Goal: Contribute content: Contribute content

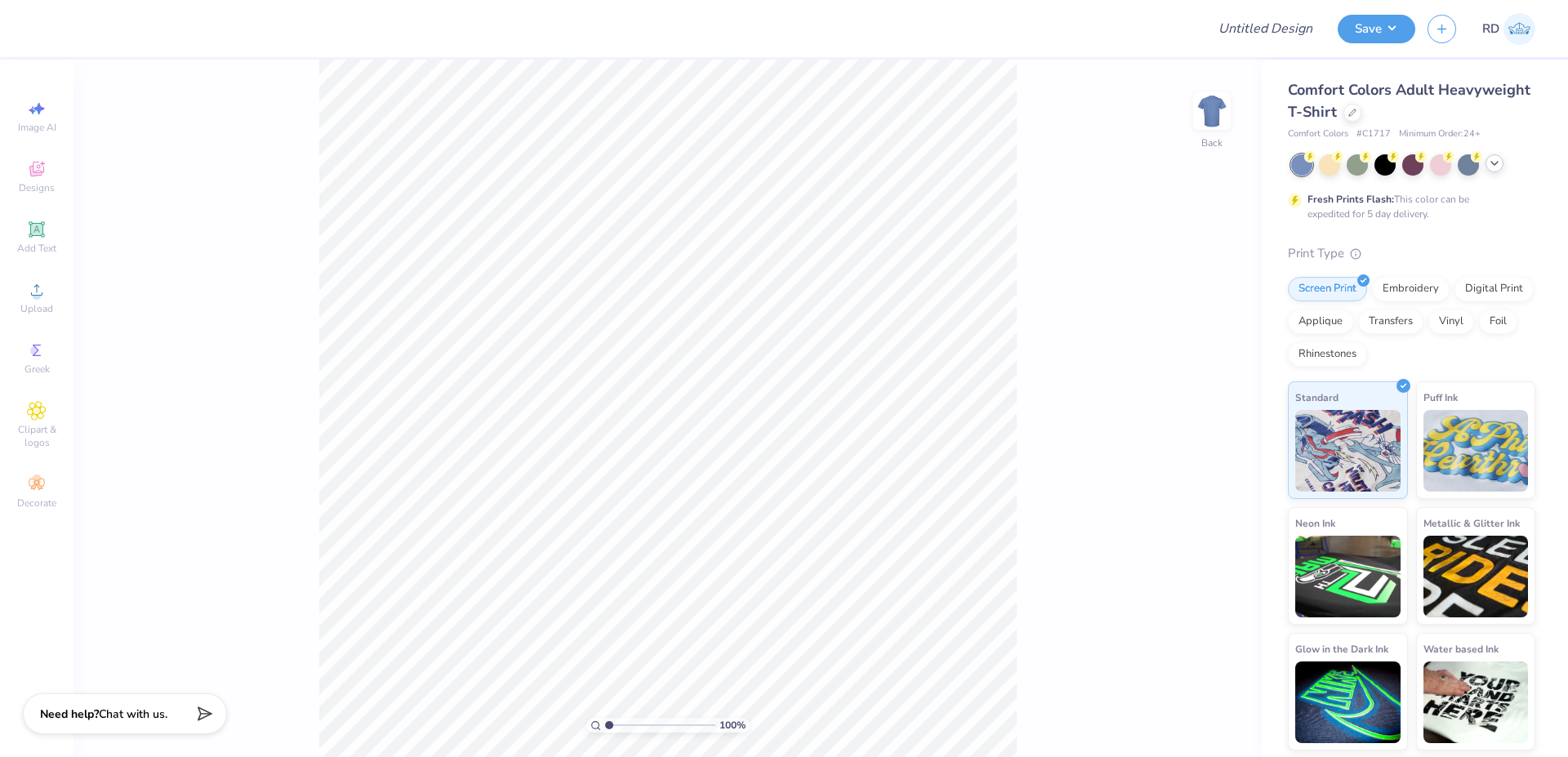
click at [804, 165] on icon at bounding box center [1495, 164] width 13 height 13
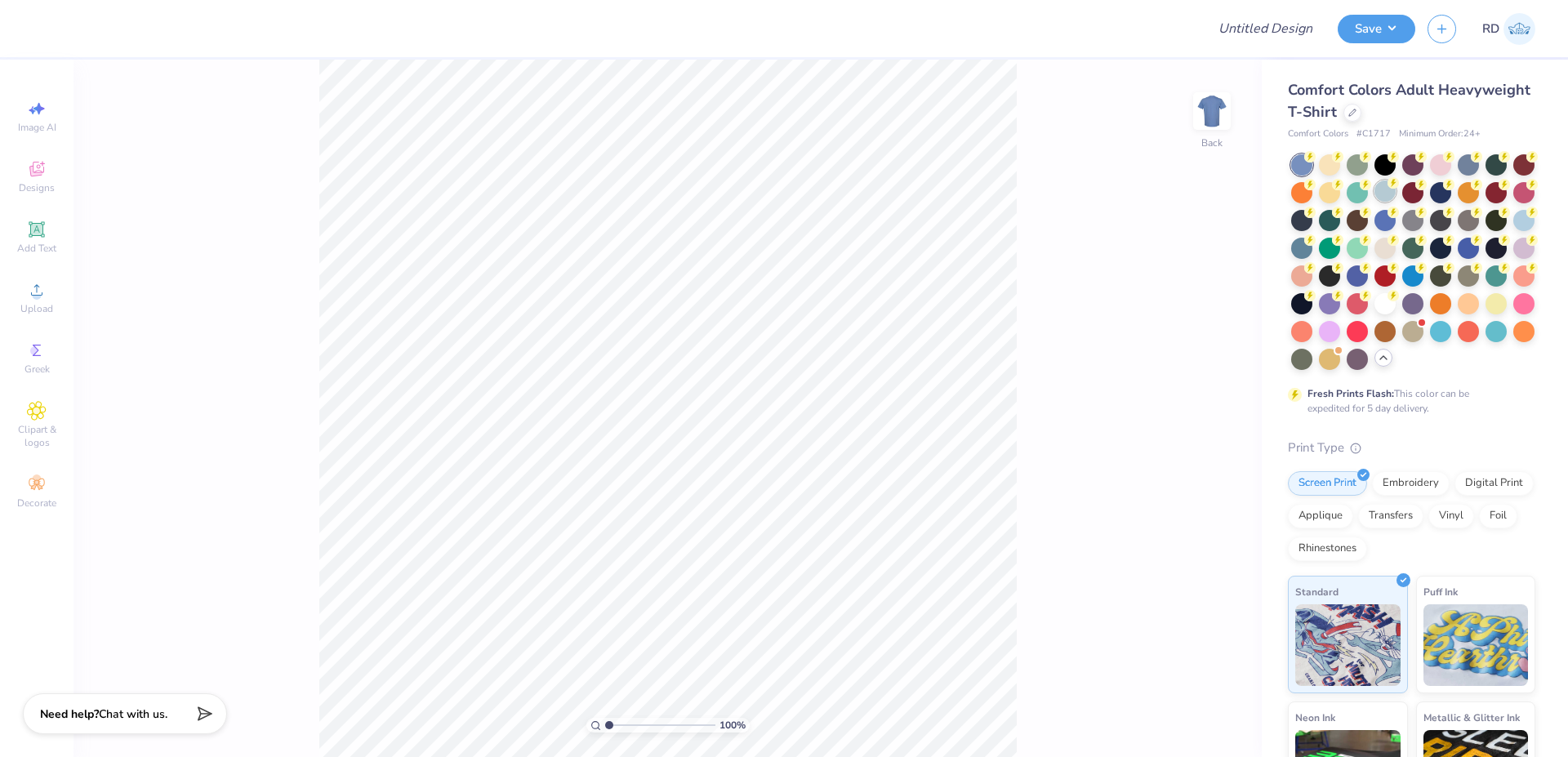
click at [804, 194] on div at bounding box center [1385, 190] width 21 height 21
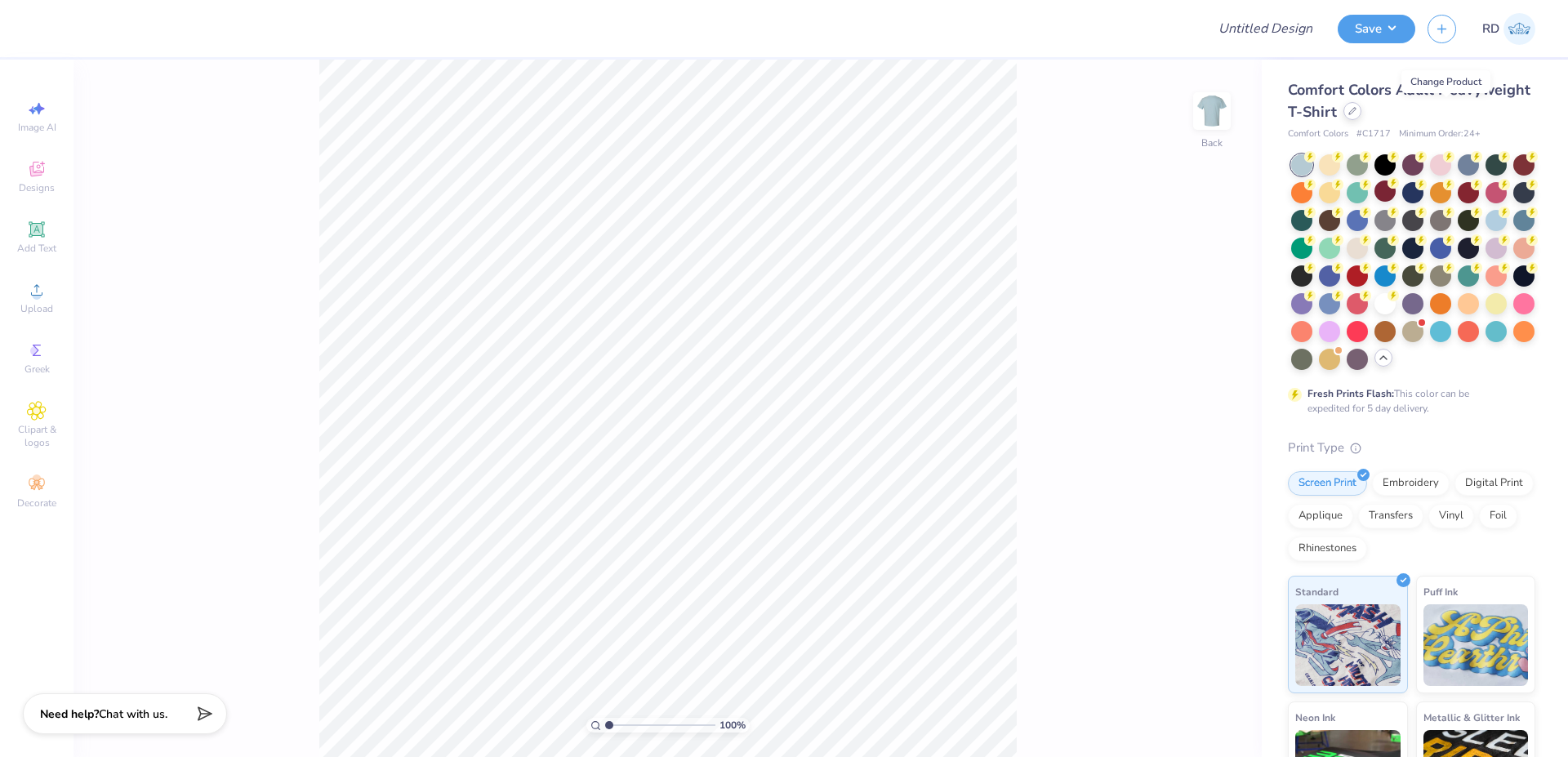
click at [804, 115] on div at bounding box center [1352, 110] width 18 height 18
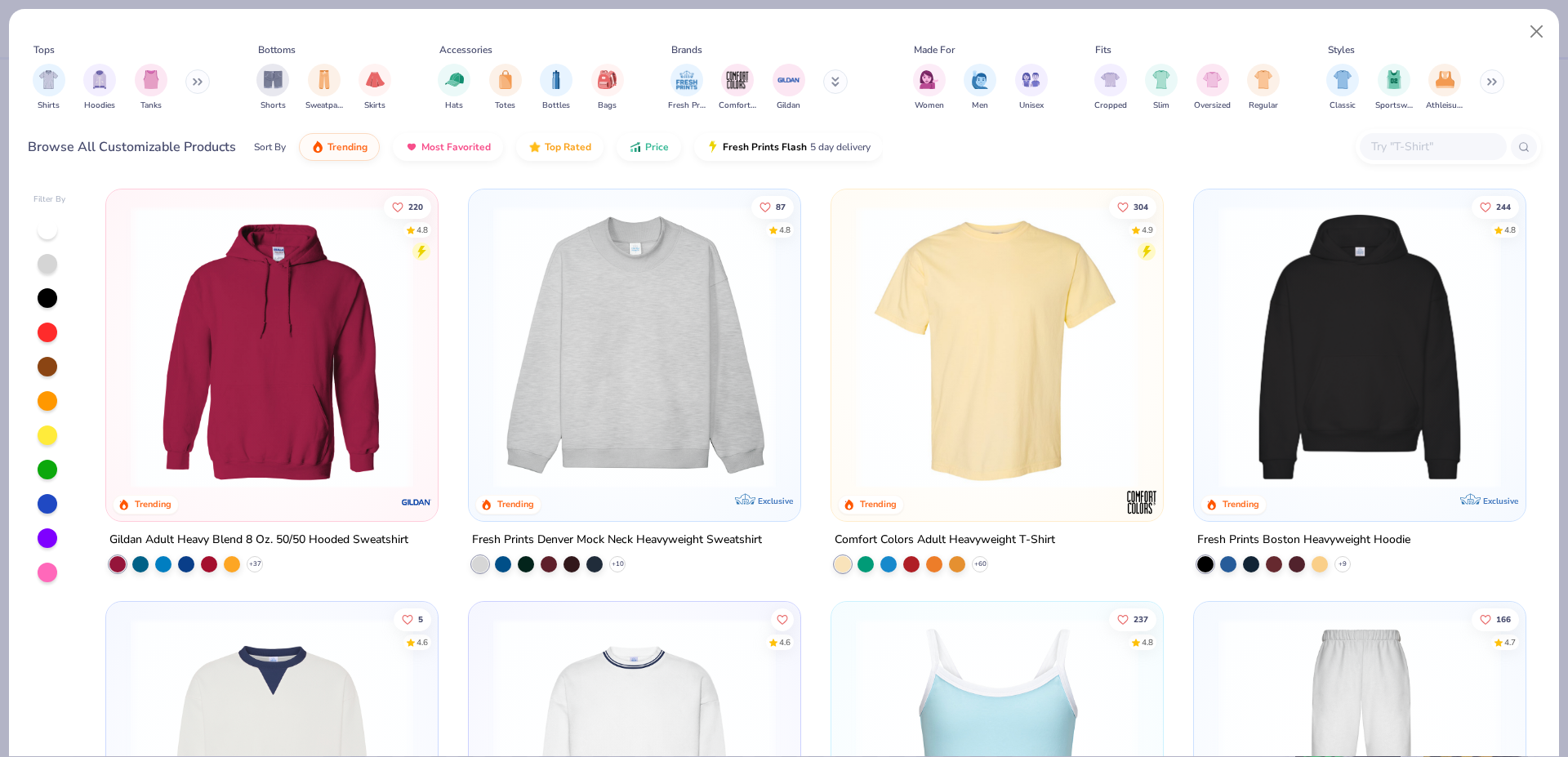
click at [804, 265] on img at bounding box center [997, 348] width 299 height 283
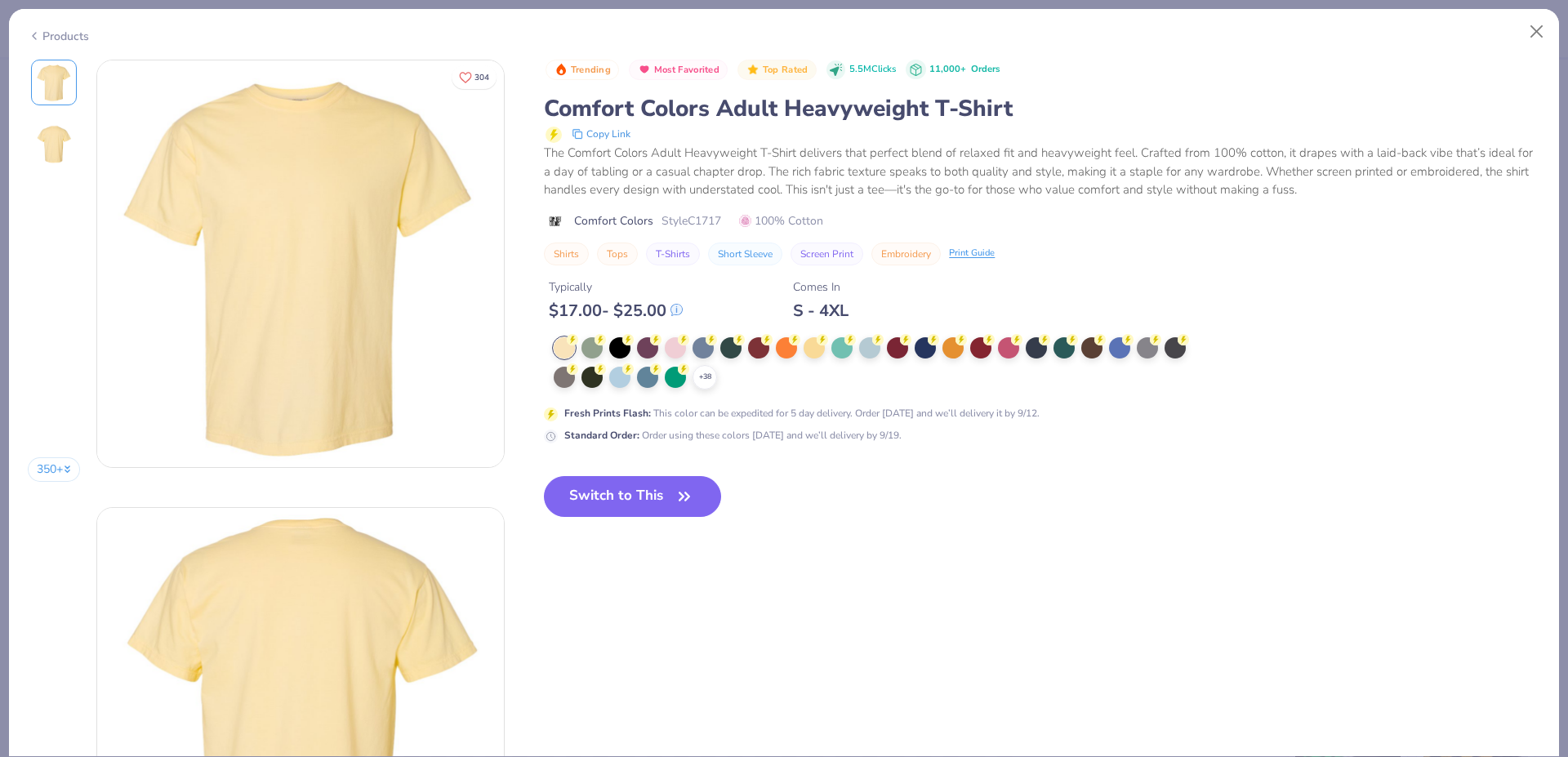
click at [707, 383] on div "+ 38 Fresh Prints Flash : This color can be expedited for 5 day delivery. Order…" at bounding box center [870, 390] width 654 height 106
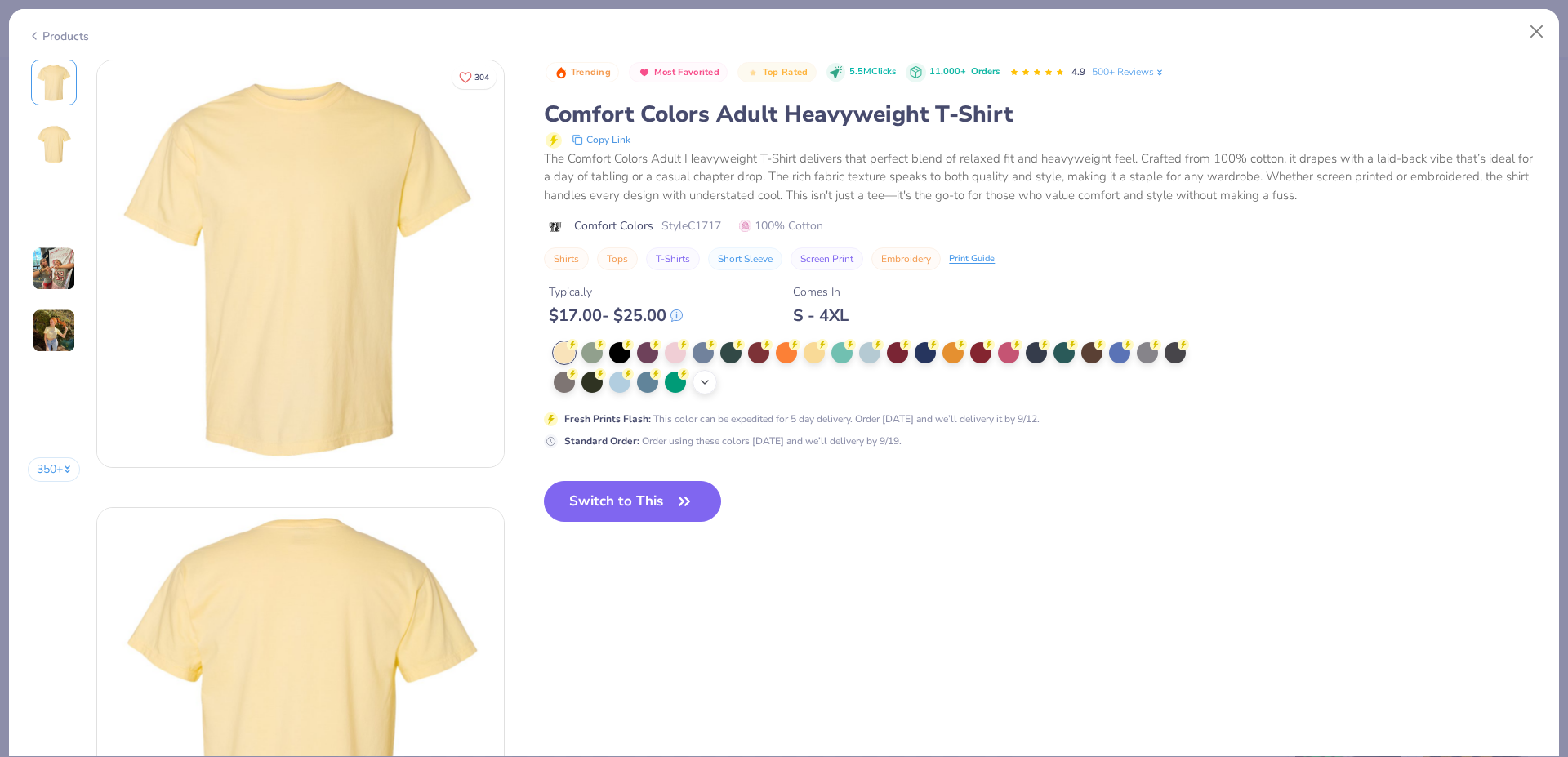
click at [706, 382] on icon at bounding box center [704, 382] width 13 height 13
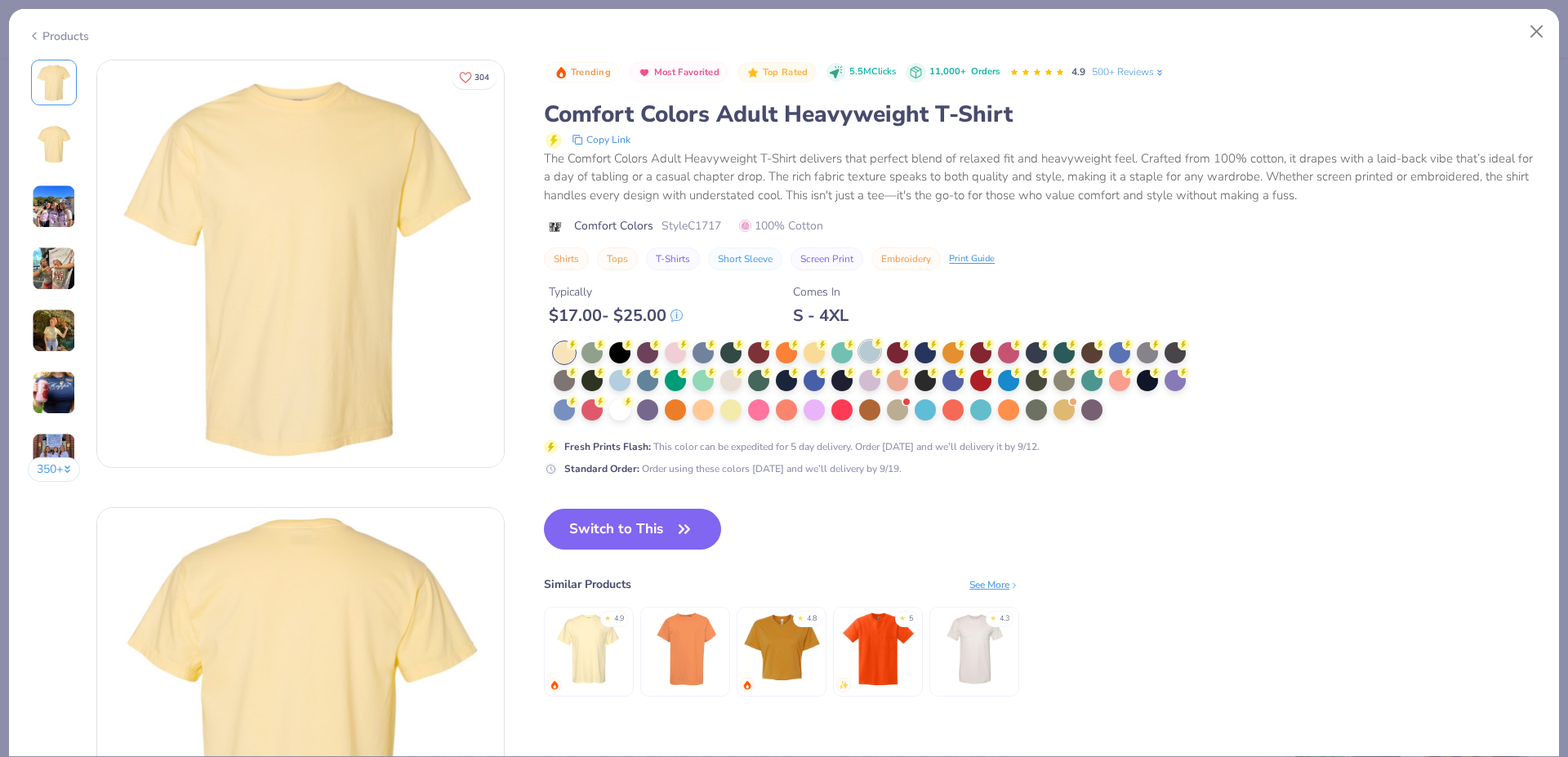
click at [804, 354] on div at bounding box center [869, 350] width 21 height 21
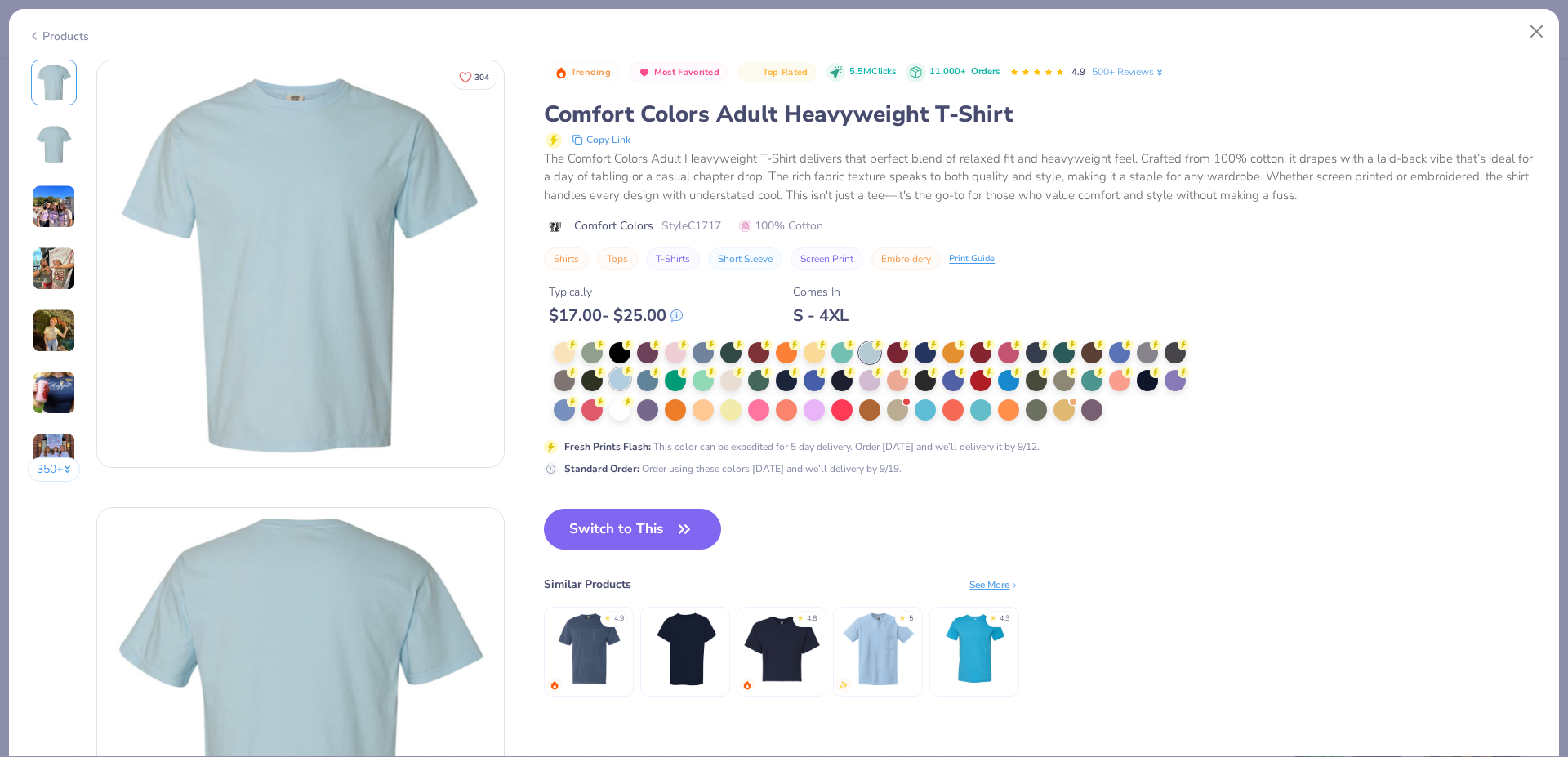
click at [625, 382] on div at bounding box center [619, 378] width 21 height 21
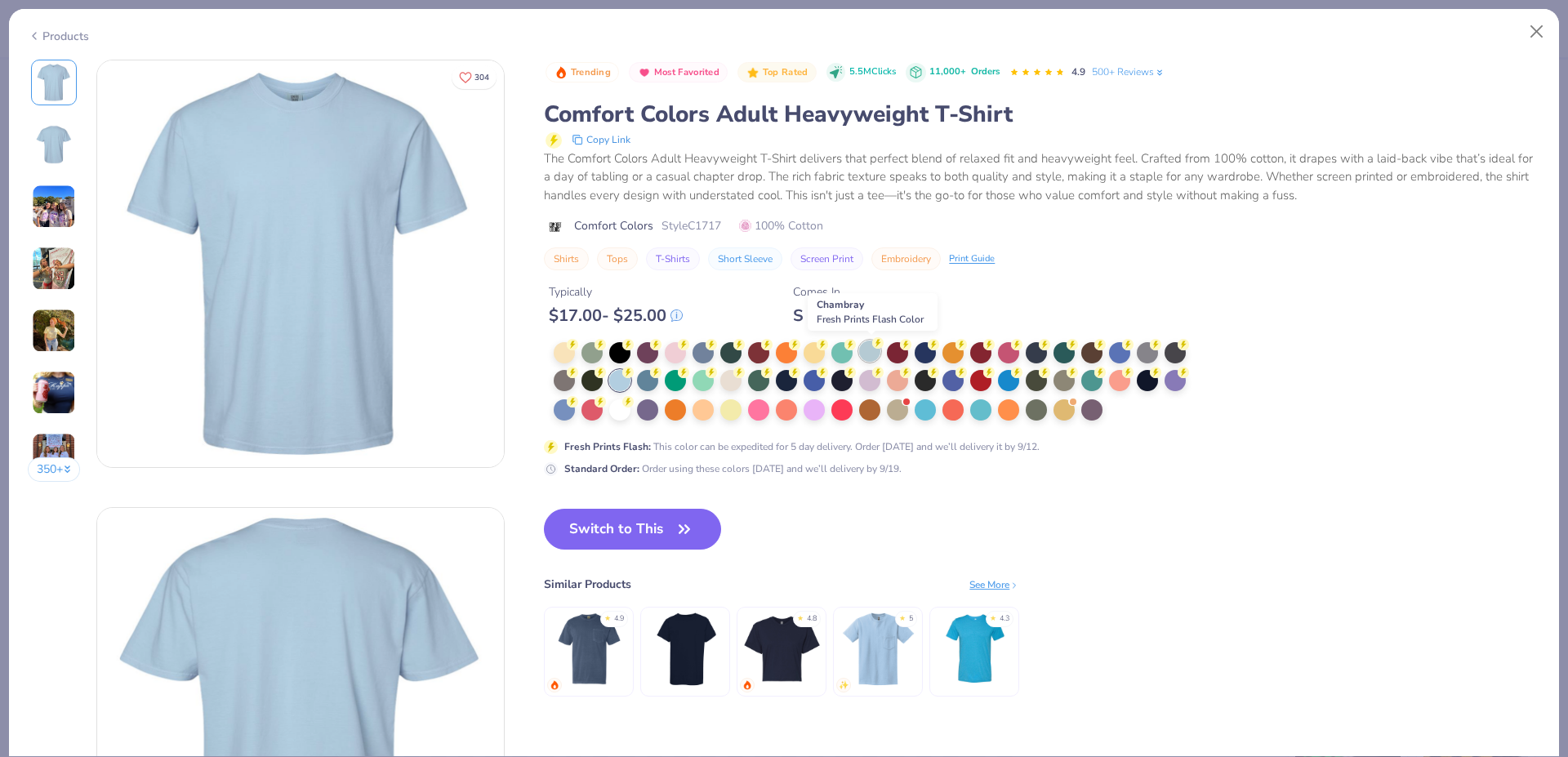
click at [804, 354] on div at bounding box center [869, 350] width 21 height 21
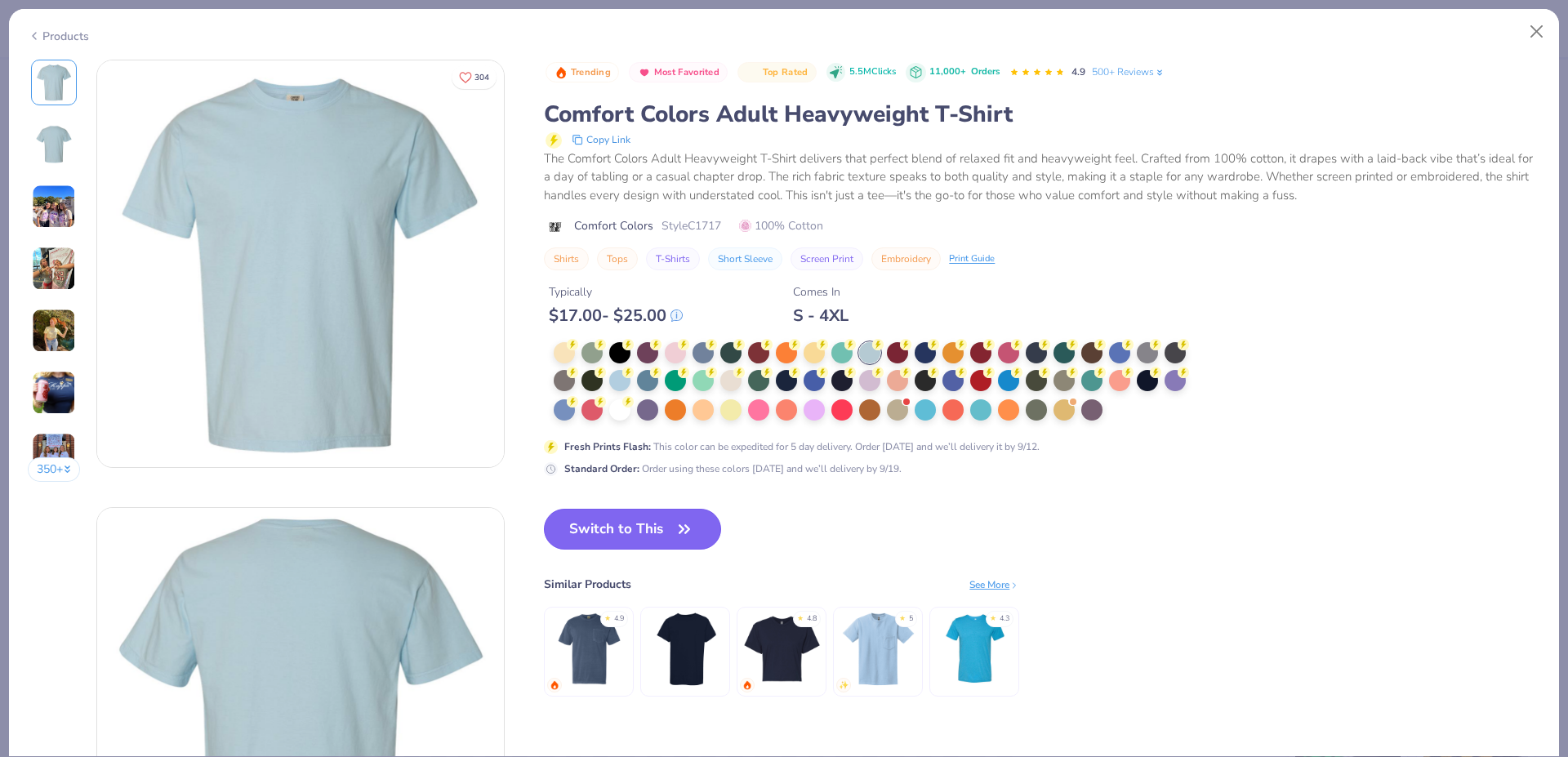
click at [645, 519] on button "Switch to This" at bounding box center [632, 529] width 178 height 41
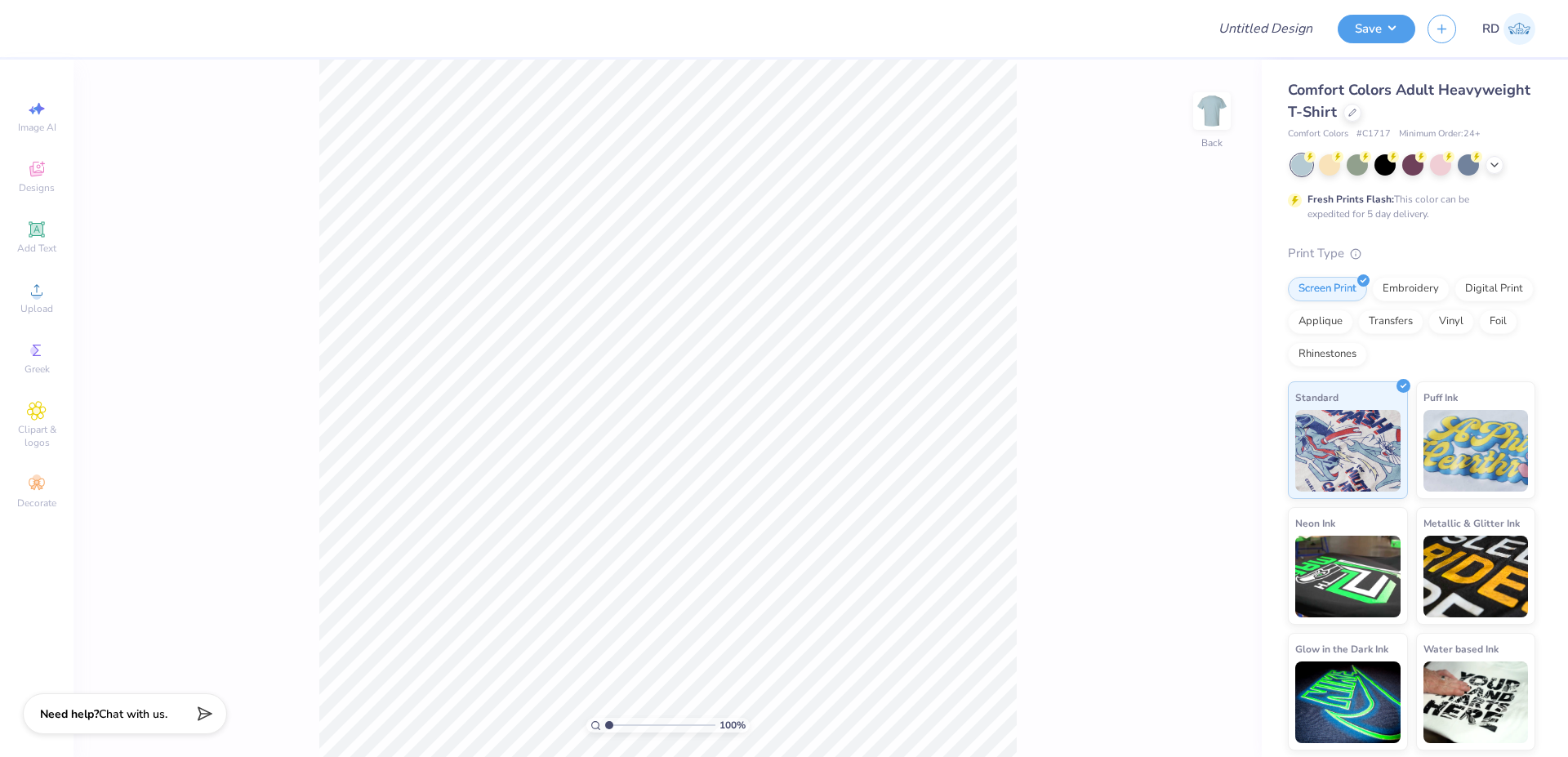
click at [35, 221] on icon at bounding box center [36, 229] width 19 height 19
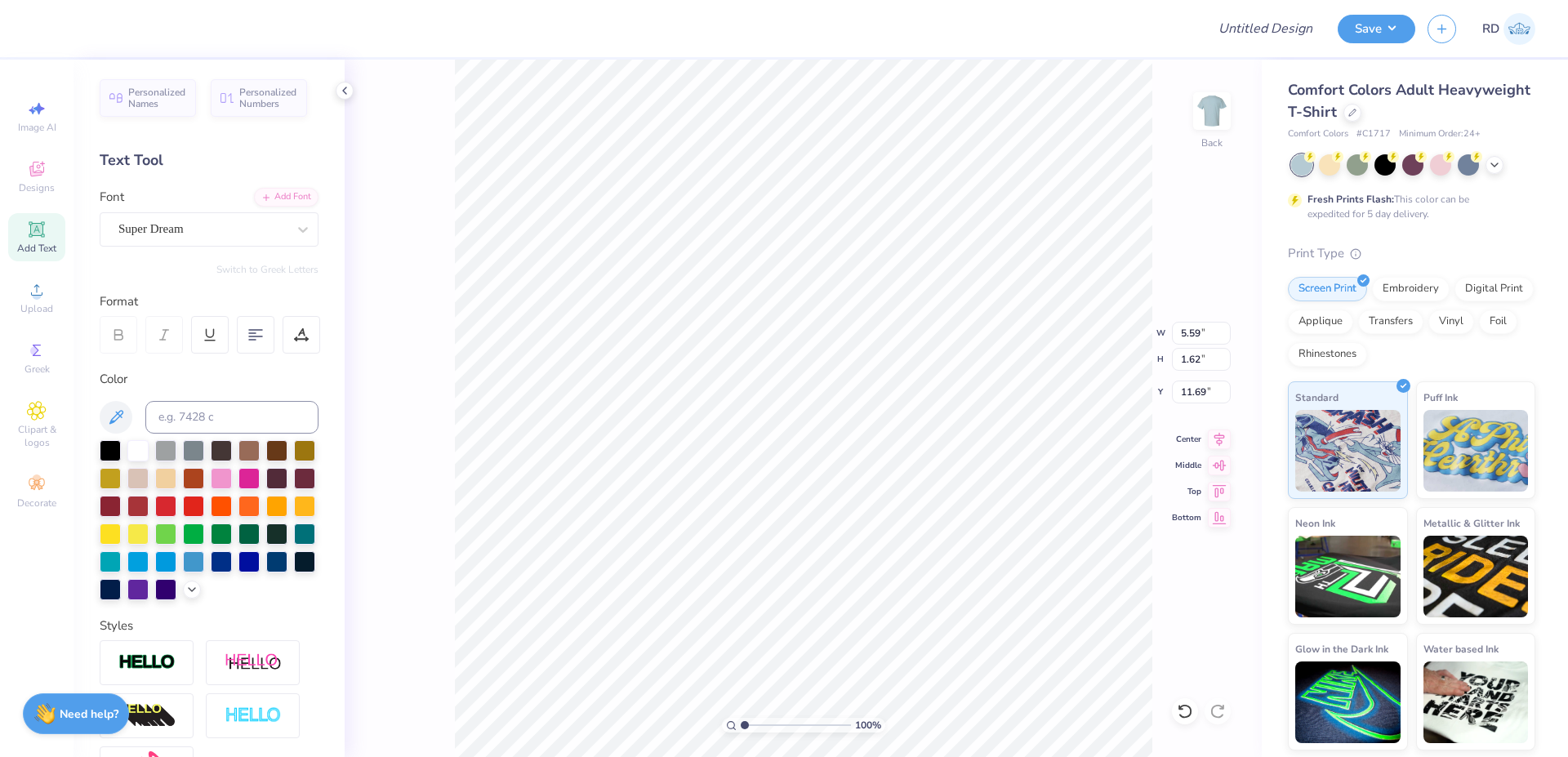
paste textarea "MYCOLOGY CLUB"
type textarea "MYCOLOGY CLUB"
click at [269, 180] on div "Personalized Names Personalized Numbers Text Tool Add Font Font Super Dream Swi…" at bounding box center [209, 408] width 271 height 697
click at [271, 201] on div "Add Font" at bounding box center [287, 195] width 65 height 18
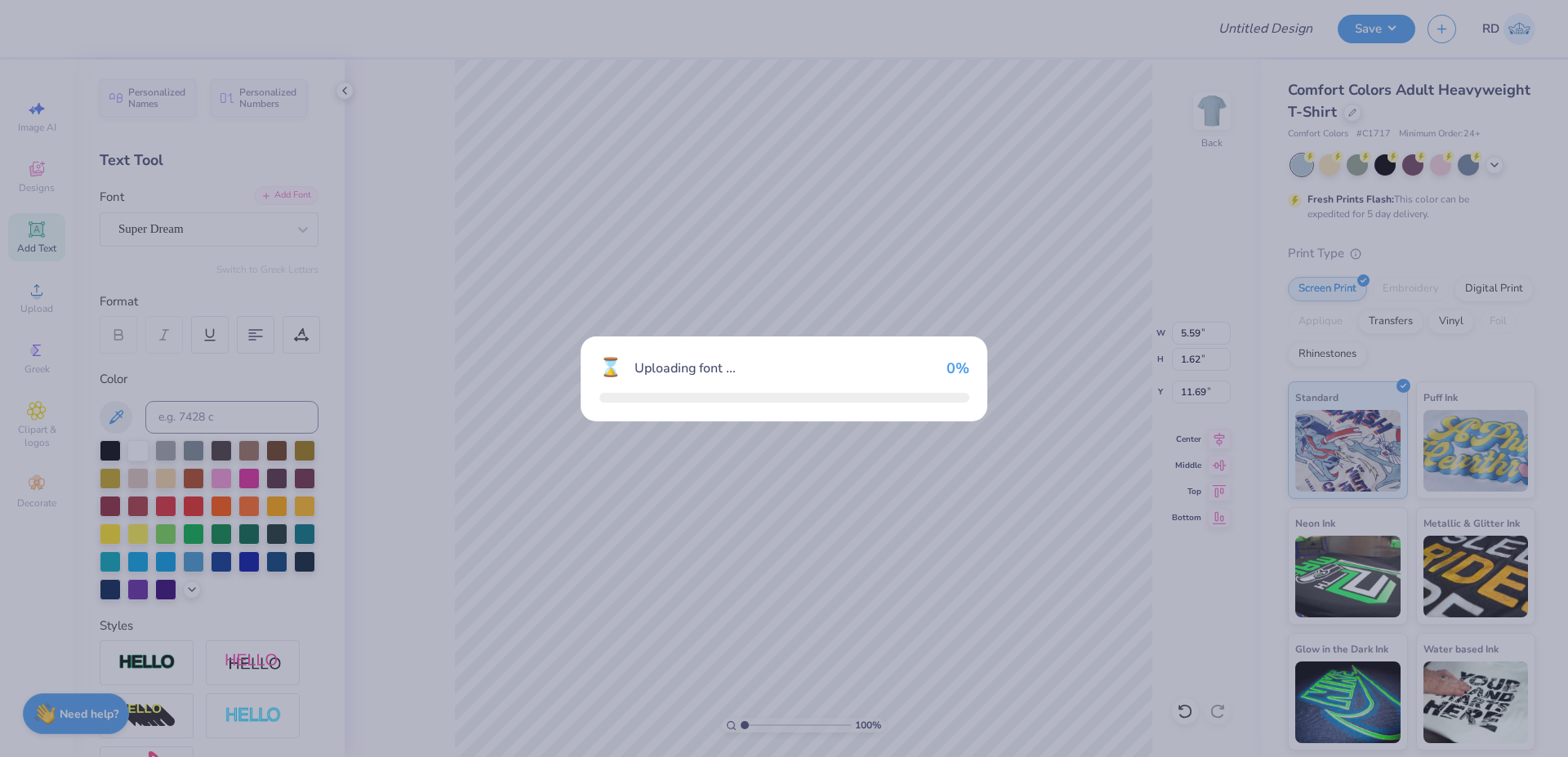
type input "14.17"
type input "1.35"
type input "11.83"
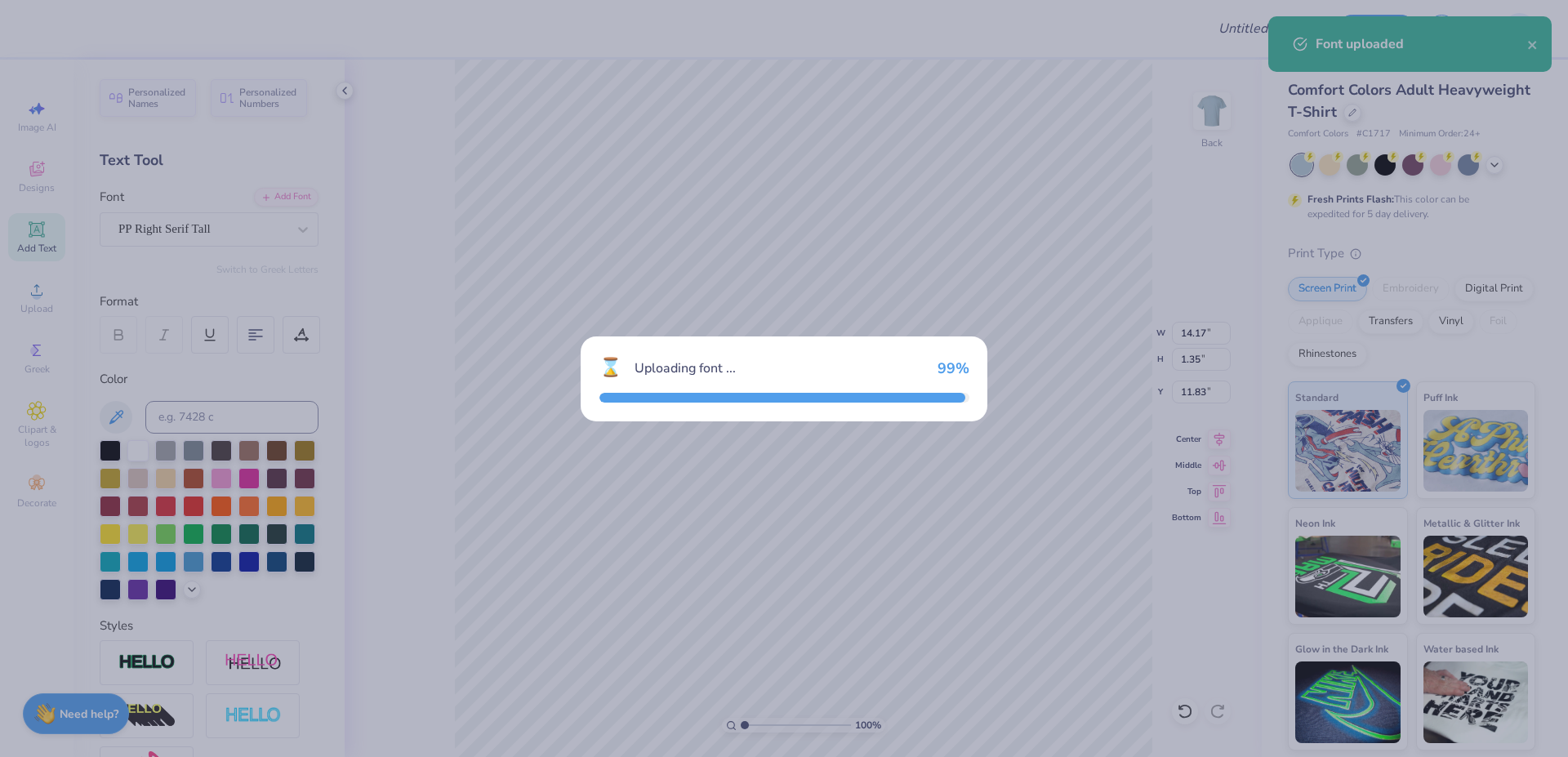
type input "6.11"
type input "1.61"
type input "11.70"
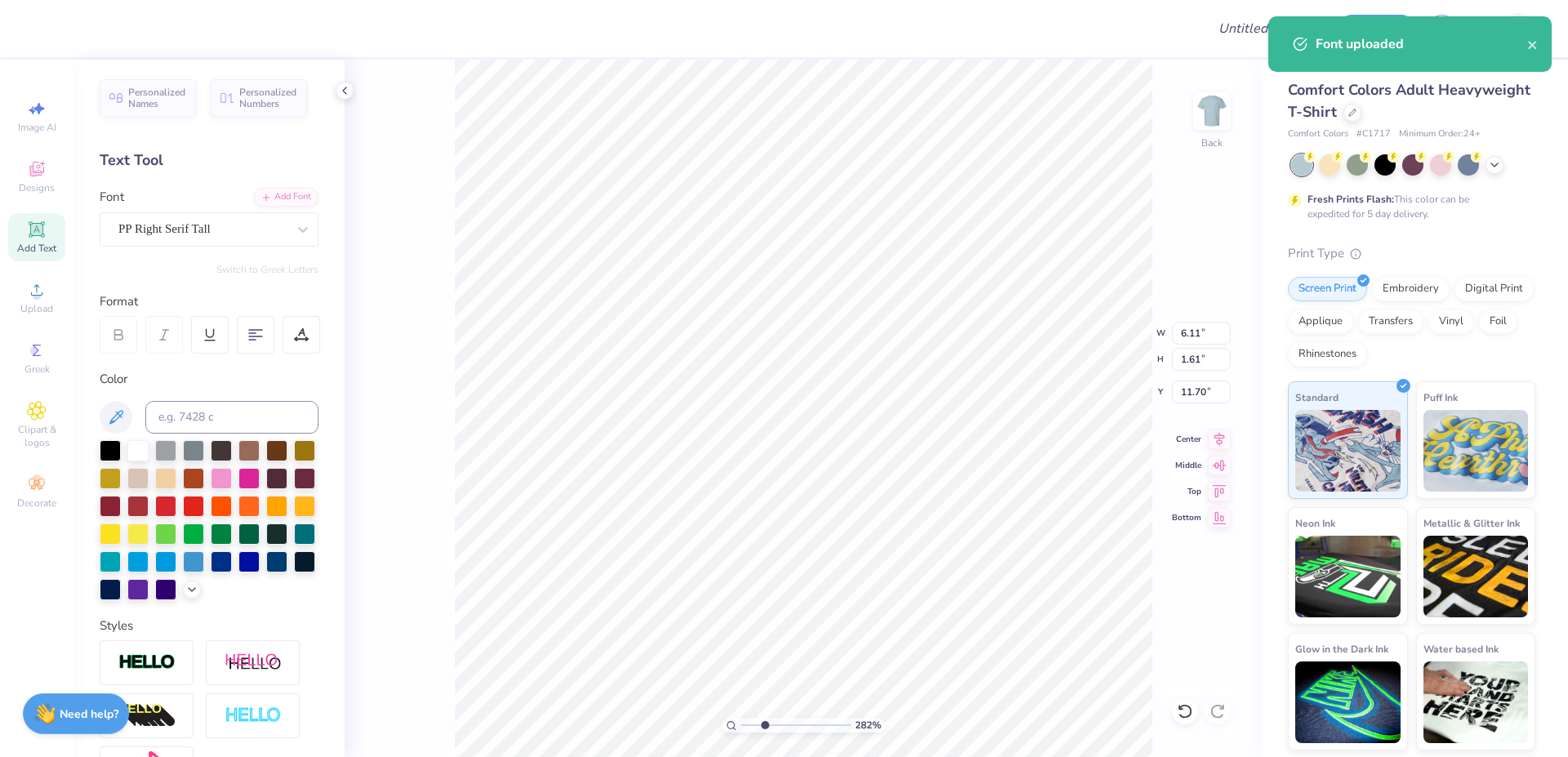
click at [765, 722] on input "range" at bounding box center [795, 726] width 110 height 15
type input "2.82"
click at [804, 338] on input "6.11" at bounding box center [1202, 333] width 59 height 23
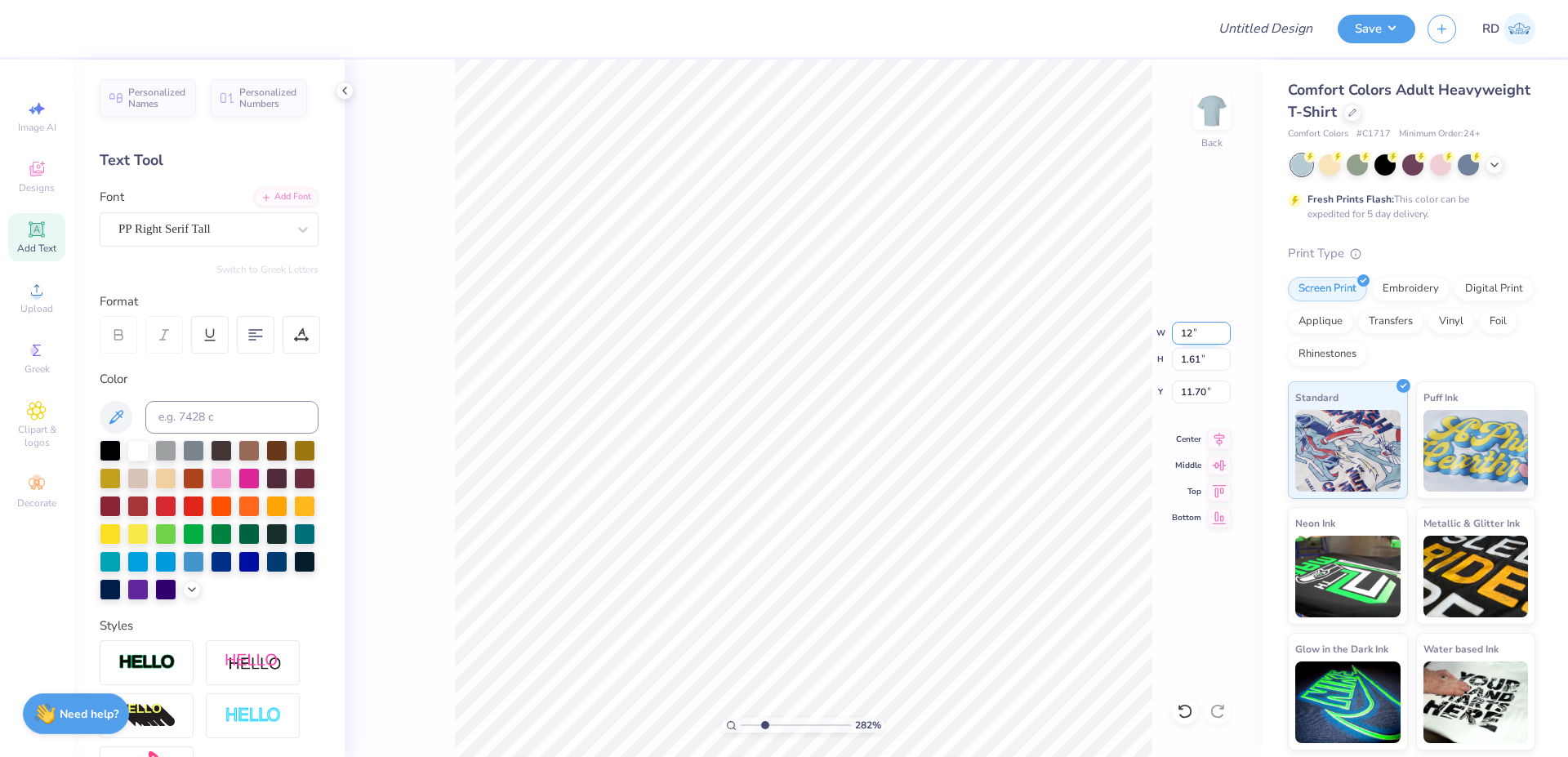
type input "12.00"
type input "3.16"
type input "10.92"
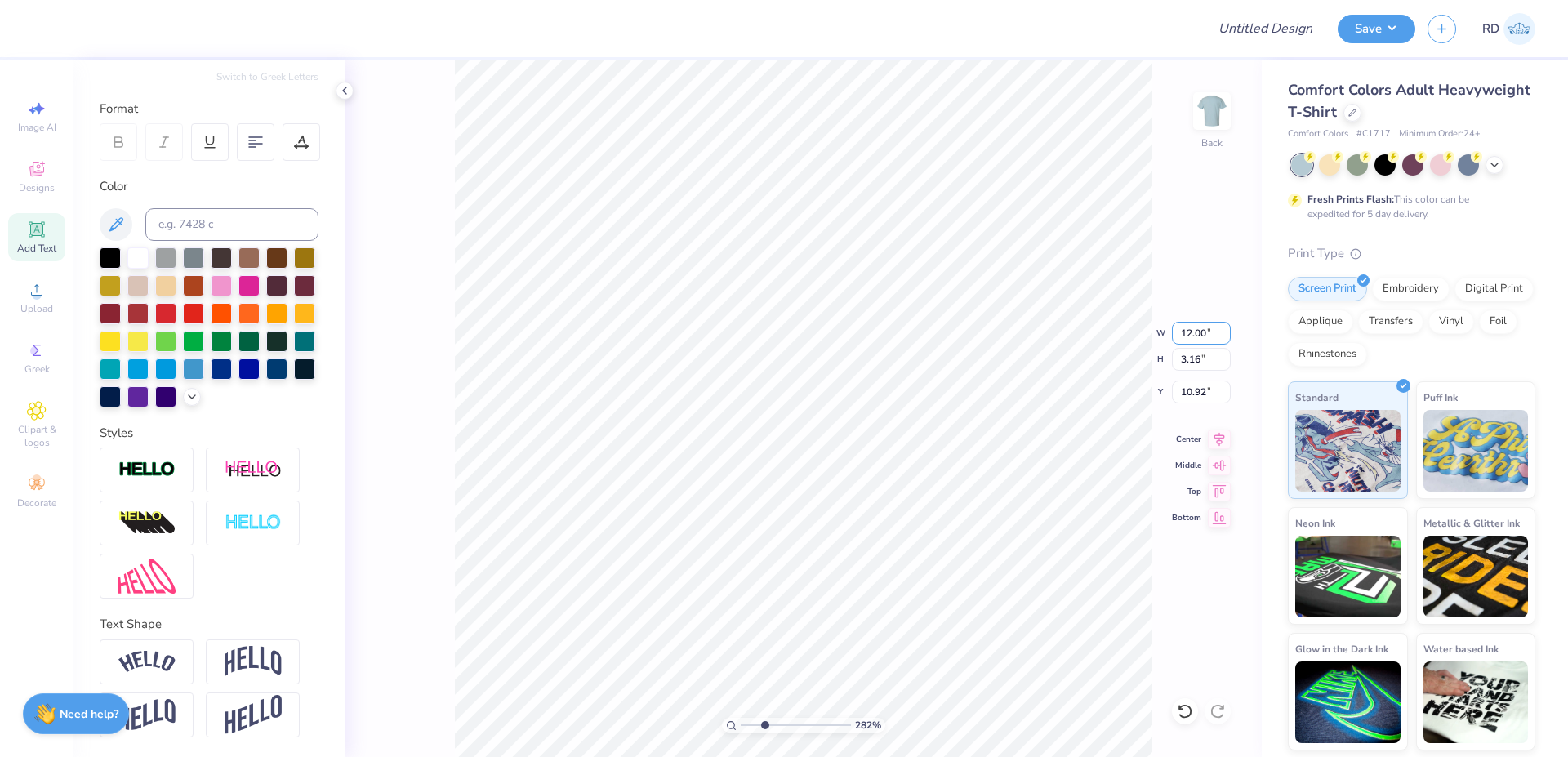
scroll to position [196, 0]
click at [246, 677] on img at bounding box center [253, 662] width 57 height 31
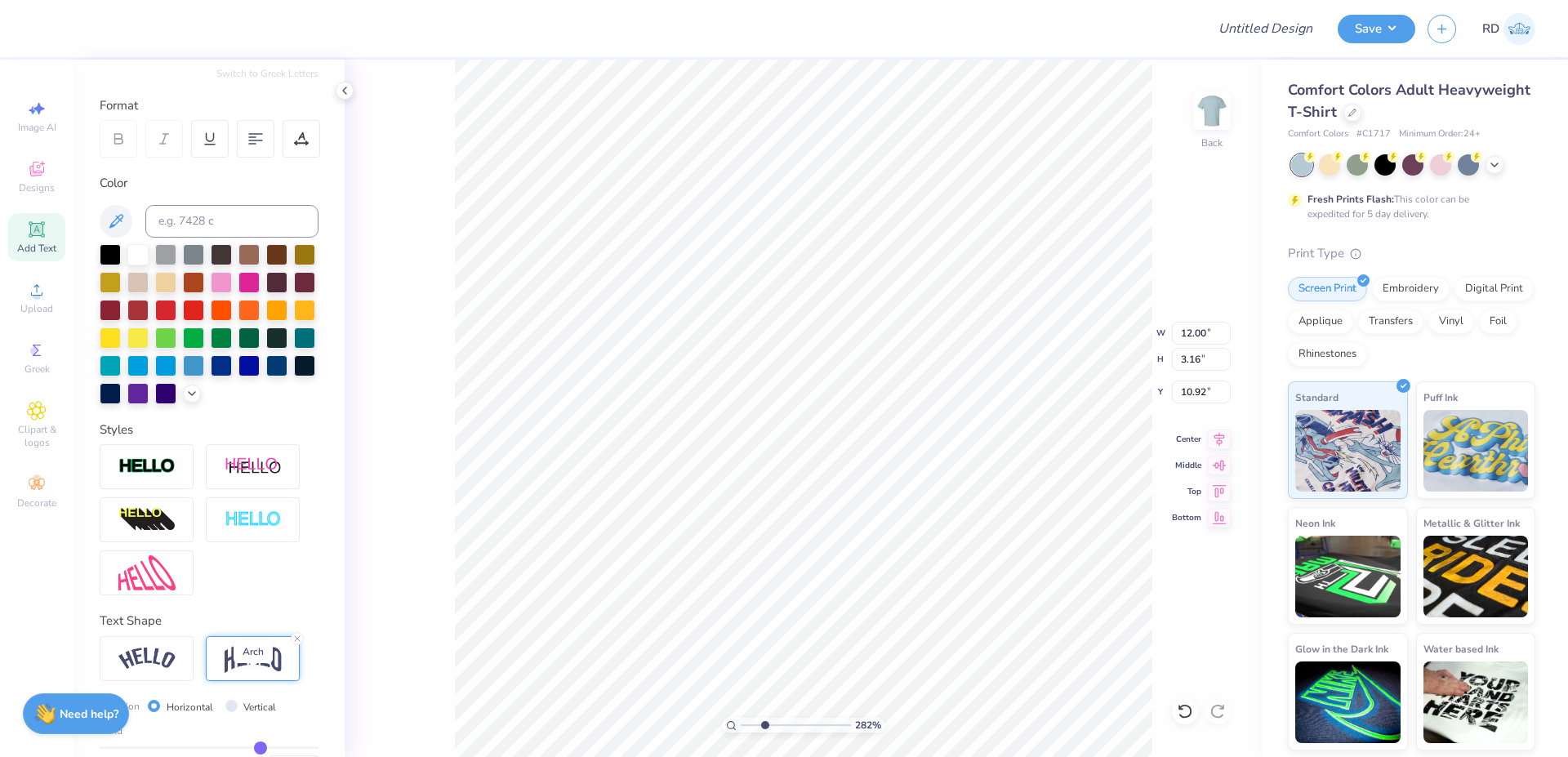
type input "5.61"
type input "9.69"
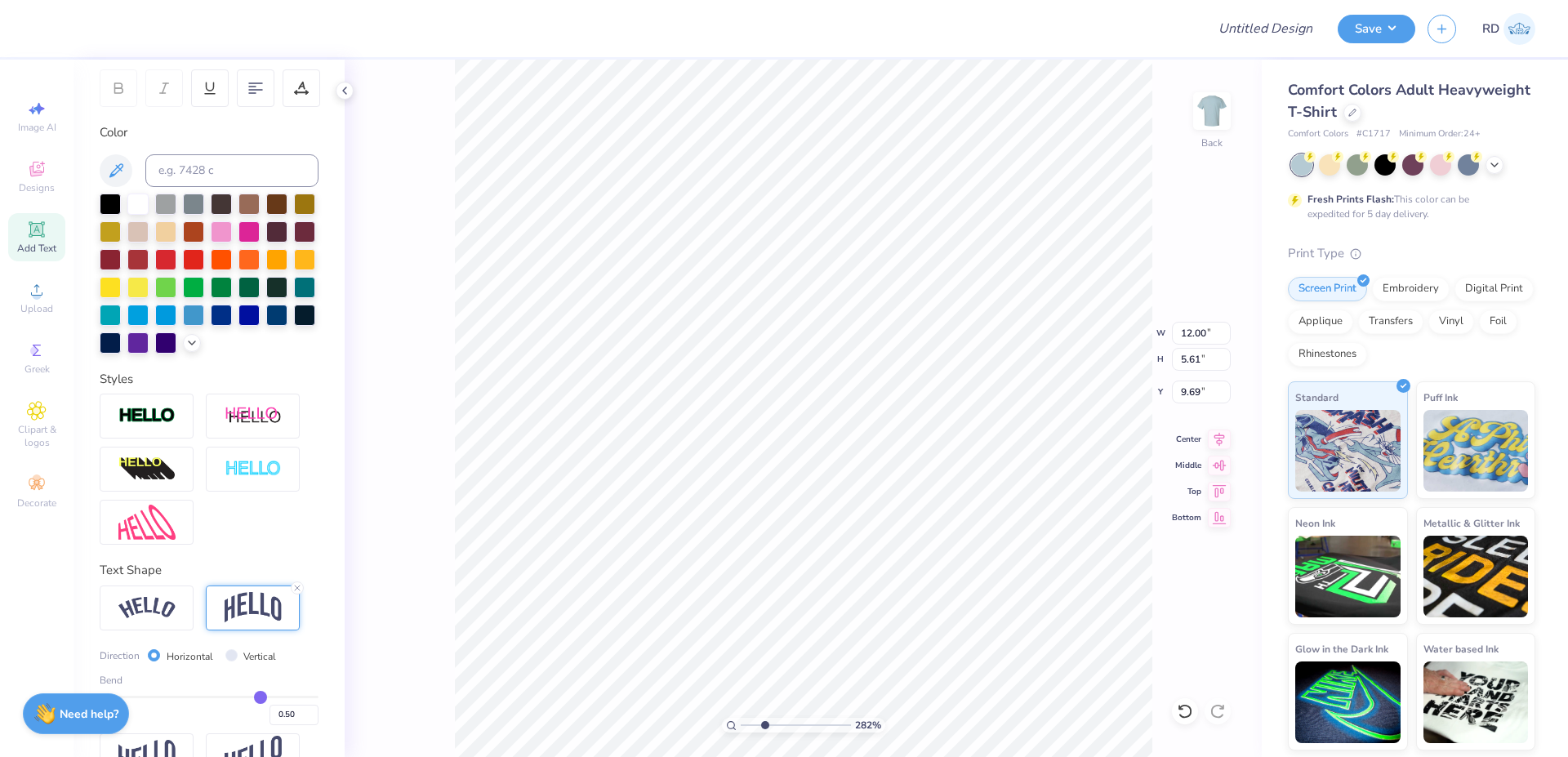
scroll to position [318, 0]
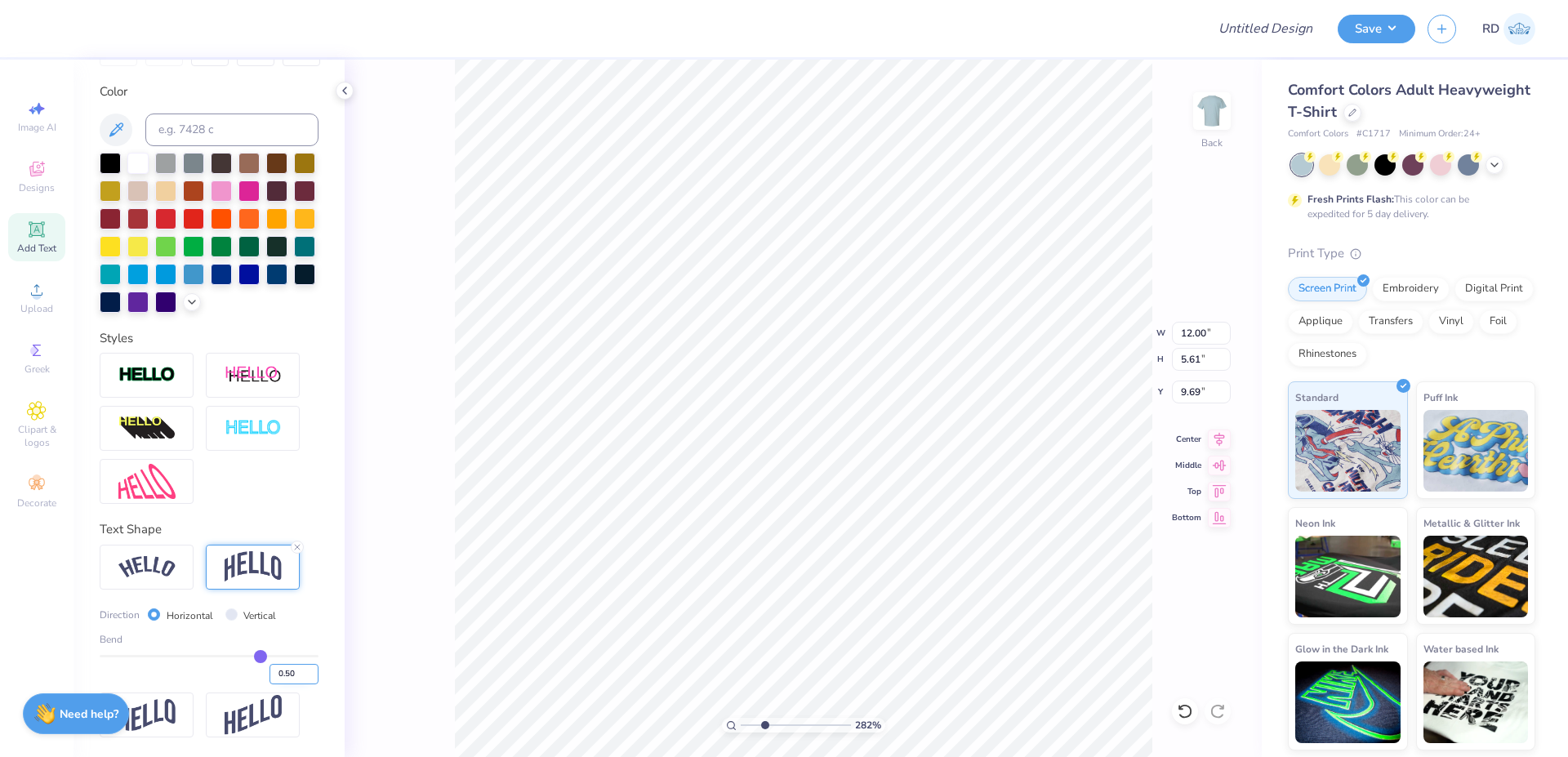
click at [287, 675] on input "0.50" at bounding box center [294, 674] width 49 height 20
type input ".3"
type input "0.3"
type input "0.30"
type input "4.57"
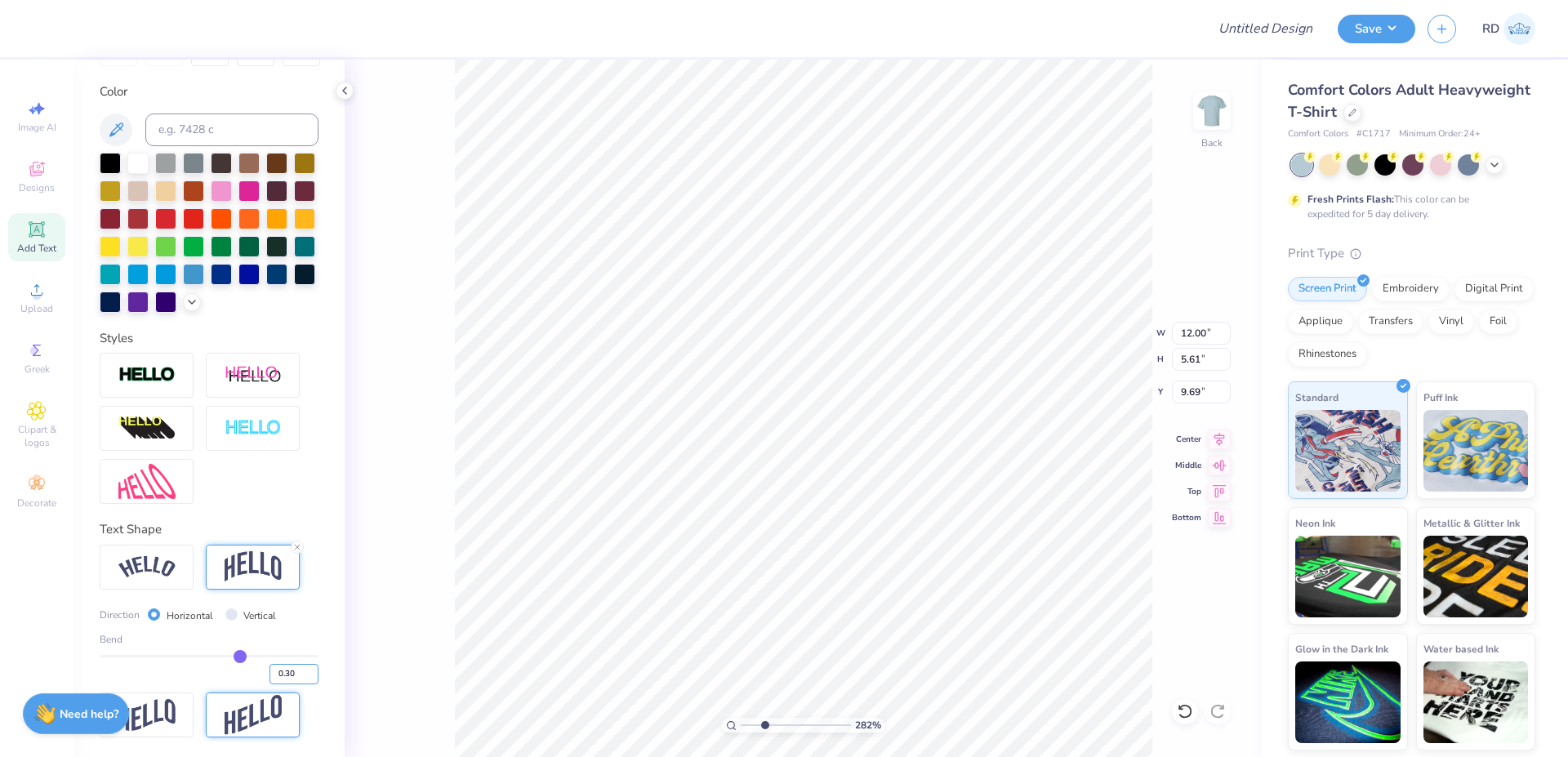
type input "10.22"
click at [753, 725] on input "range" at bounding box center [795, 726] width 110 height 15
type input "1.78"
type input "4.95"
click at [39, 237] on icon at bounding box center [36, 229] width 19 height 19
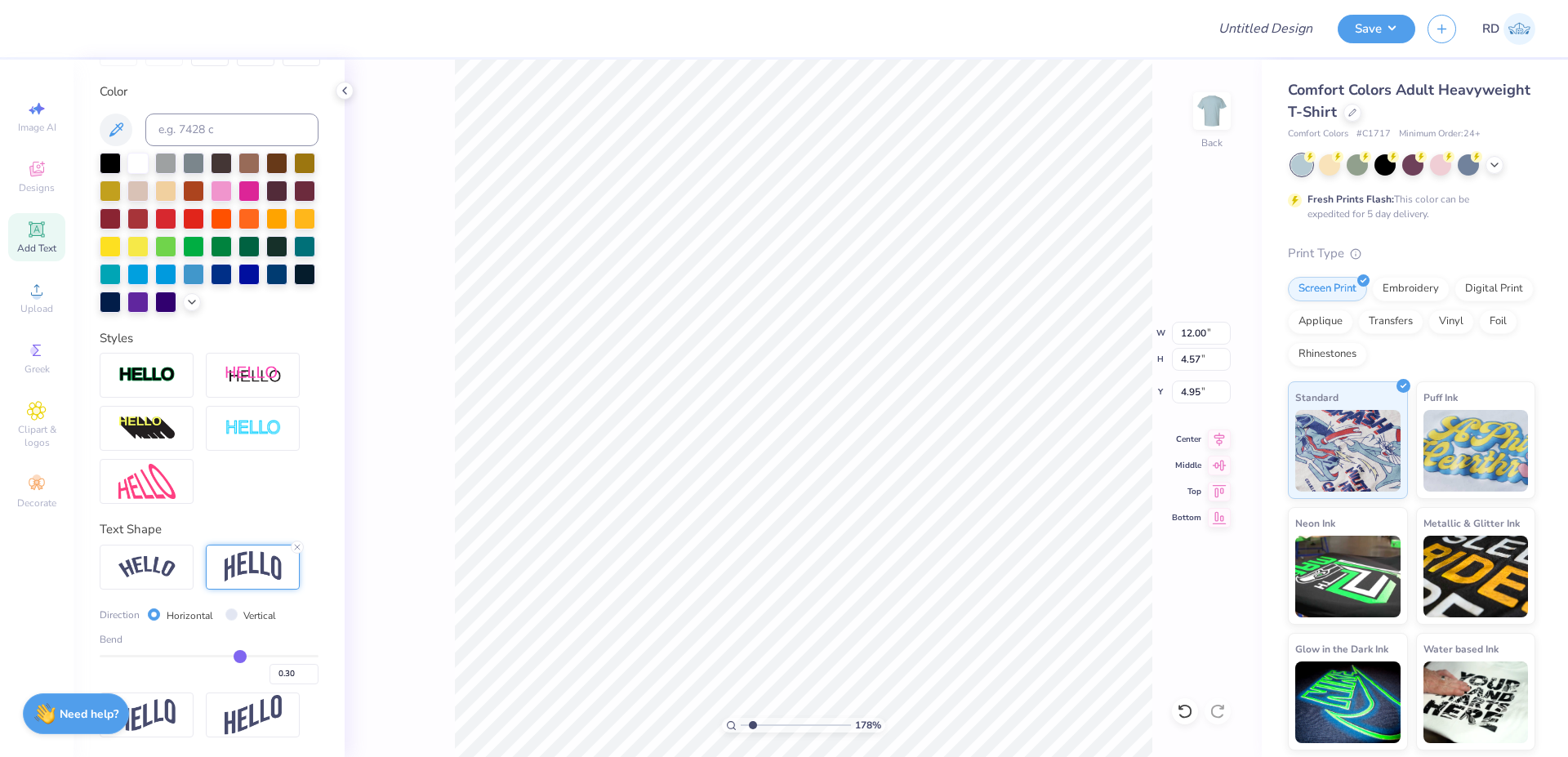
type input "5.59"
type input "1.62"
type input "11.69"
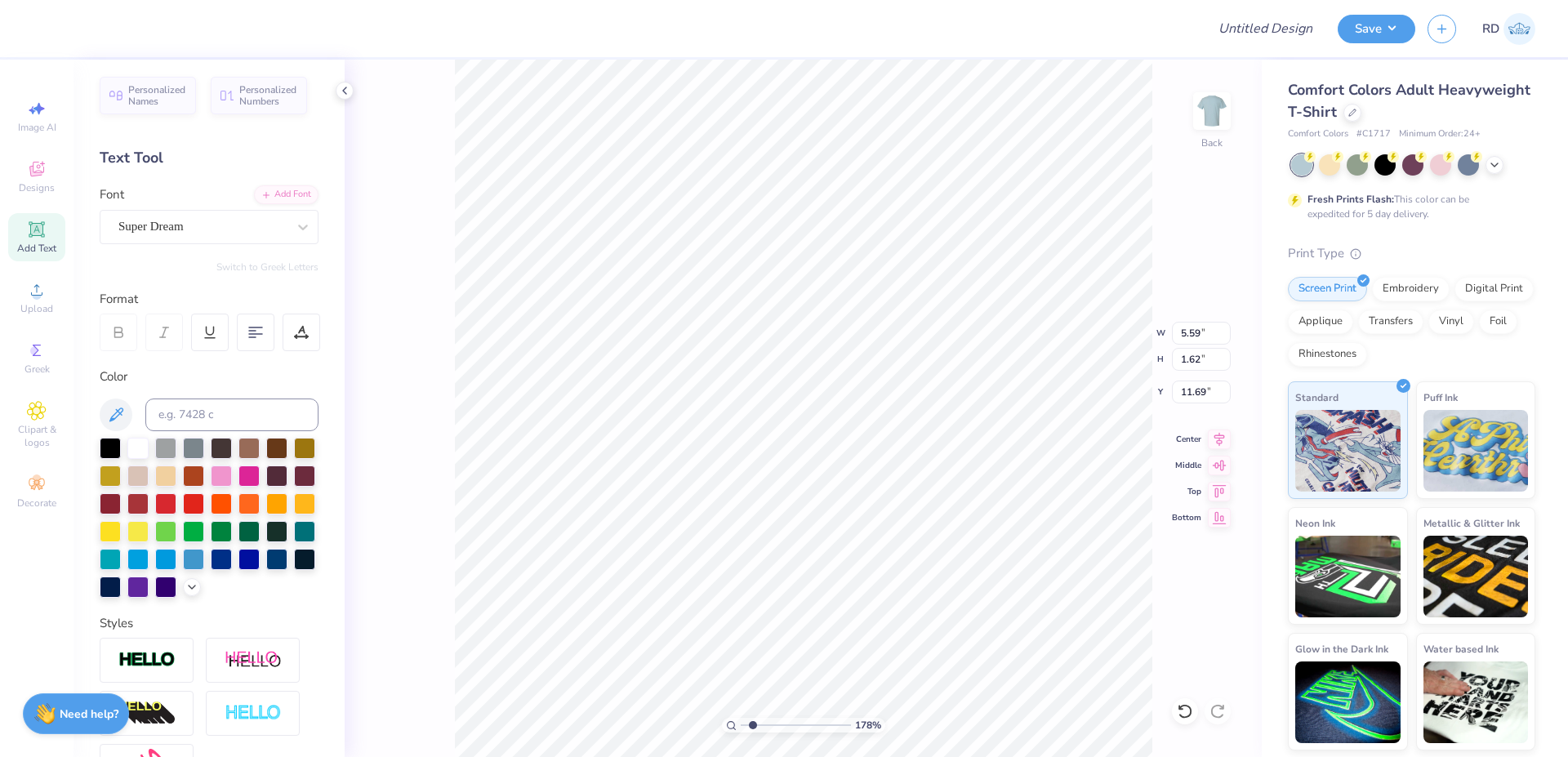
scroll to position [0, 0]
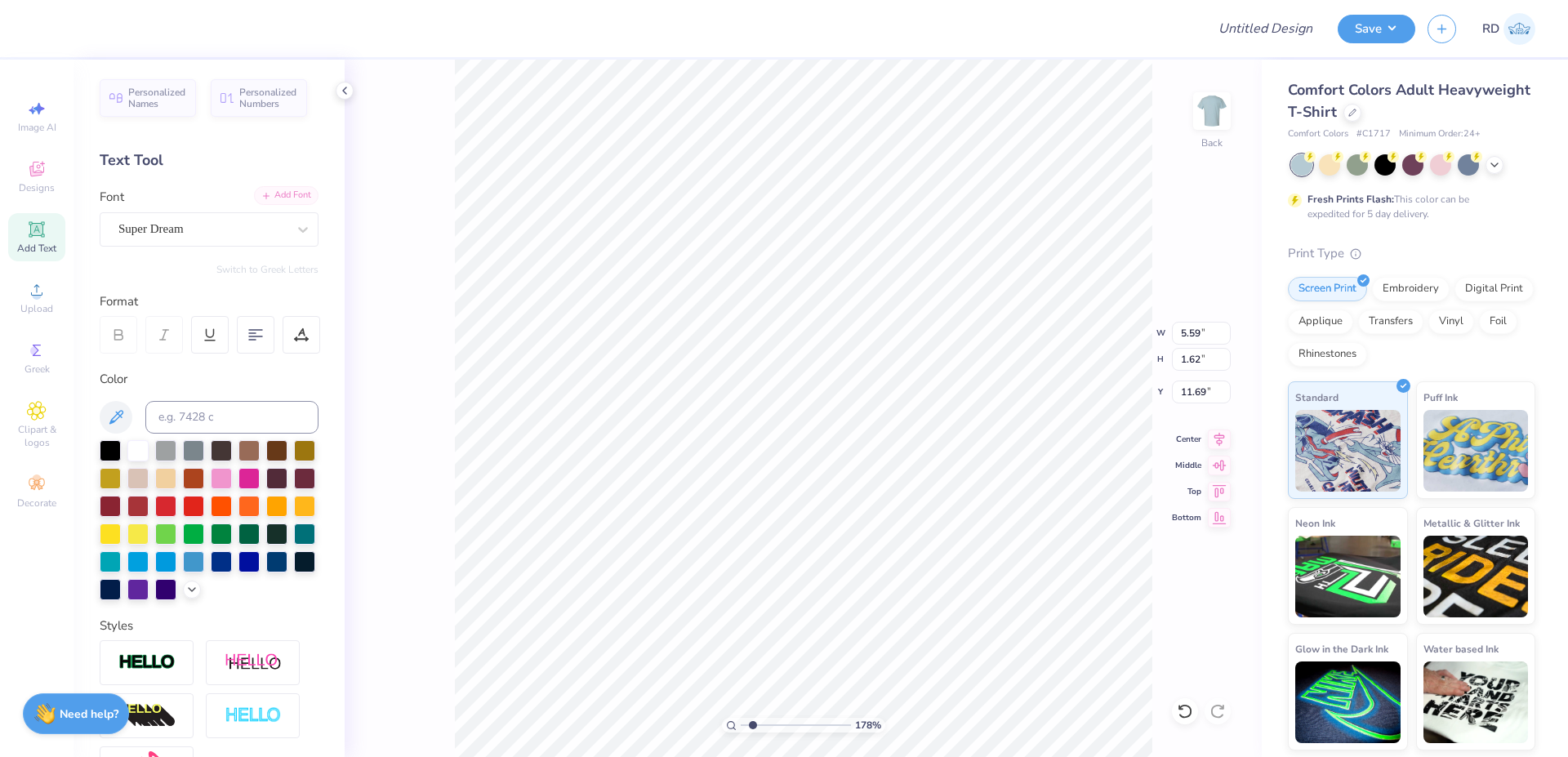
type textarea "Rooted in Knowledge"
click at [279, 203] on div "Add Font" at bounding box center [287, 195] width 65 height 18
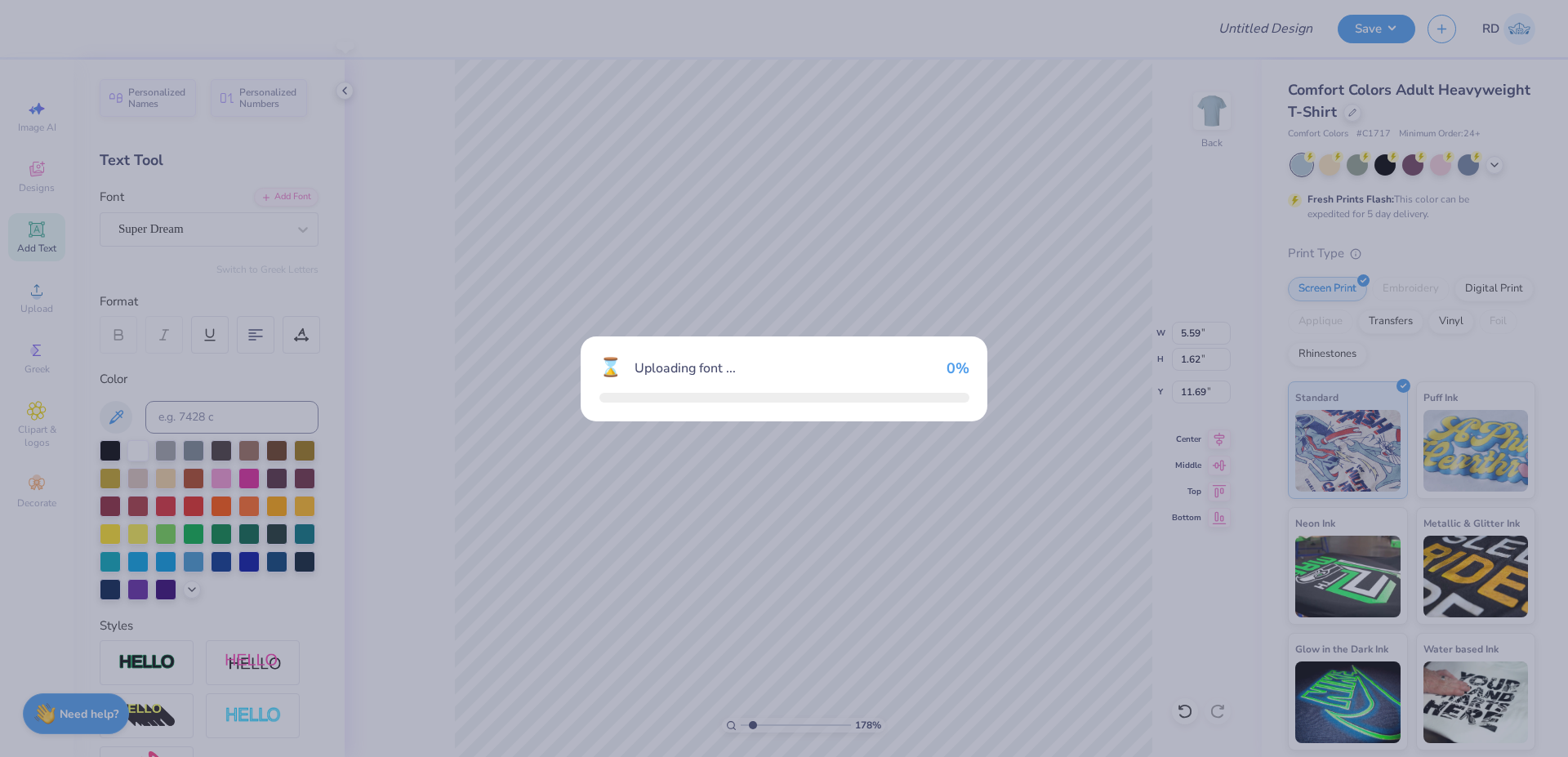
type input "14.17"
type input "1.31"
type input "11.85"
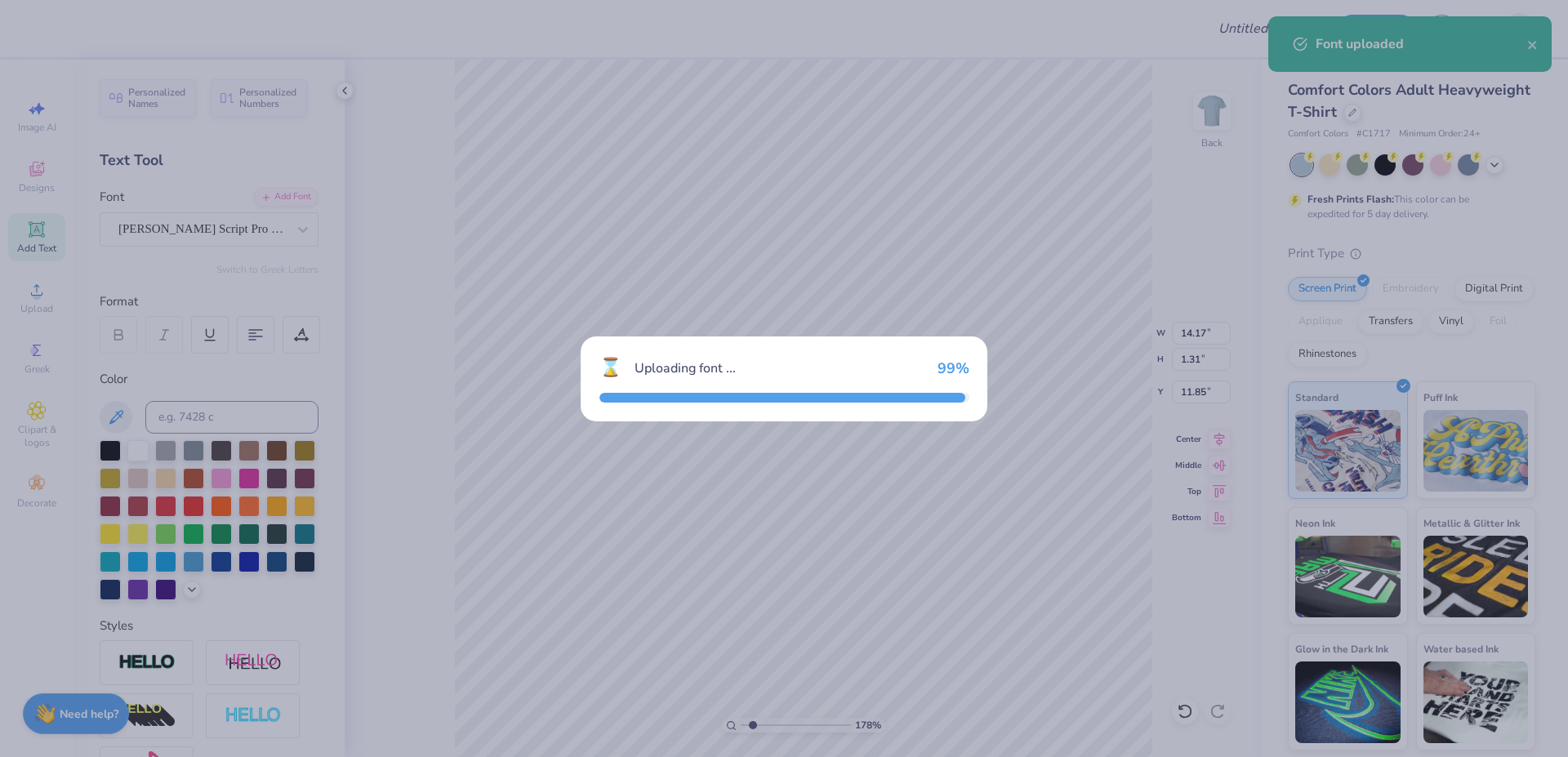
type input "12.64"
type input "1.97"
type input "11.51"
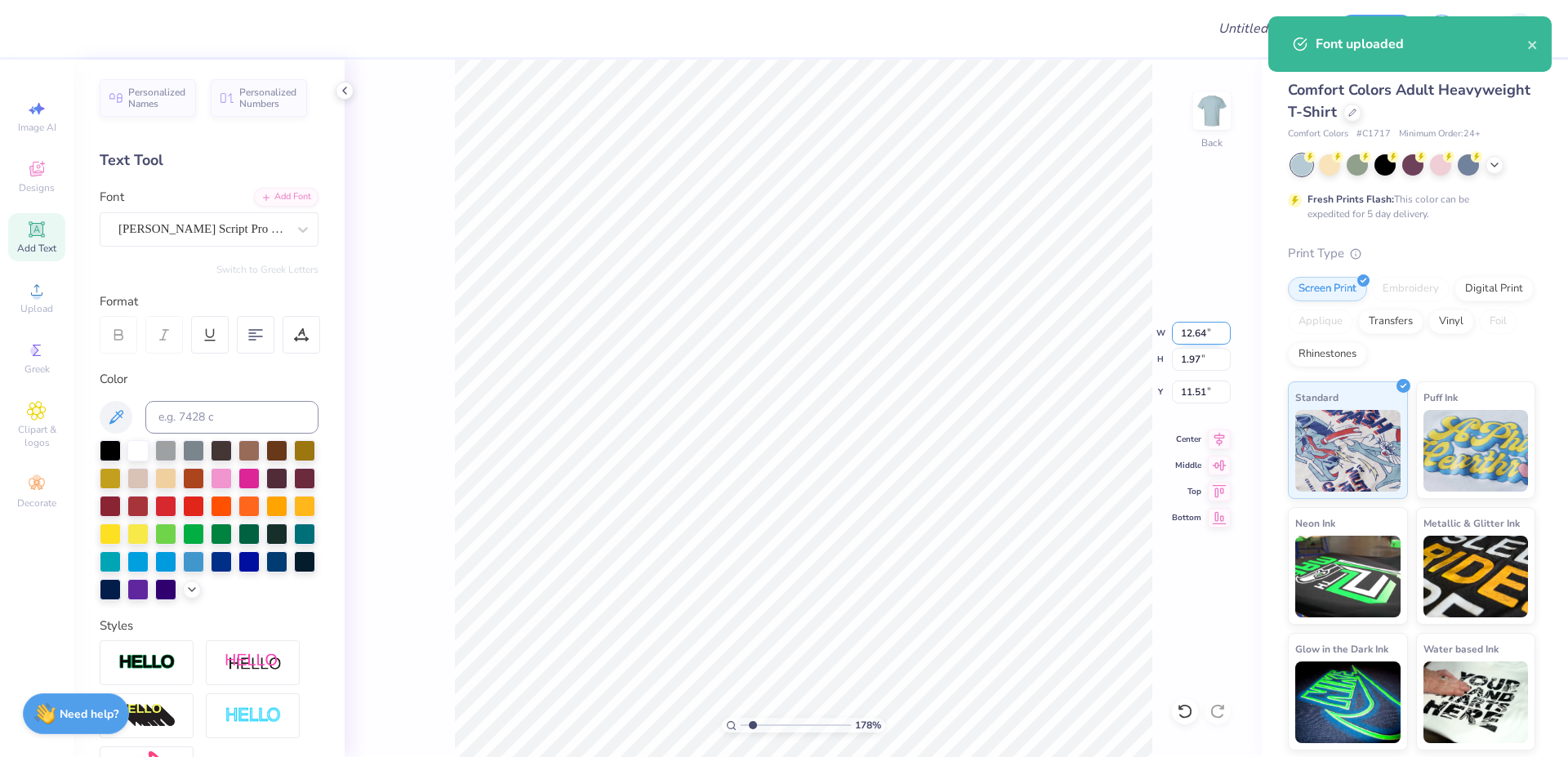
click at [804, 325] on div "178 % Back W 12.64 12.64 " H 1.97 1.97 " Y 11.51 11.51 " Center Middle Top Bott…" at bounding box center [803, 408] width 917 height 697
click at [804, 331] on input "12.64" at bounding box center [1202, 333] width 59 height 23
paste input "0.09"
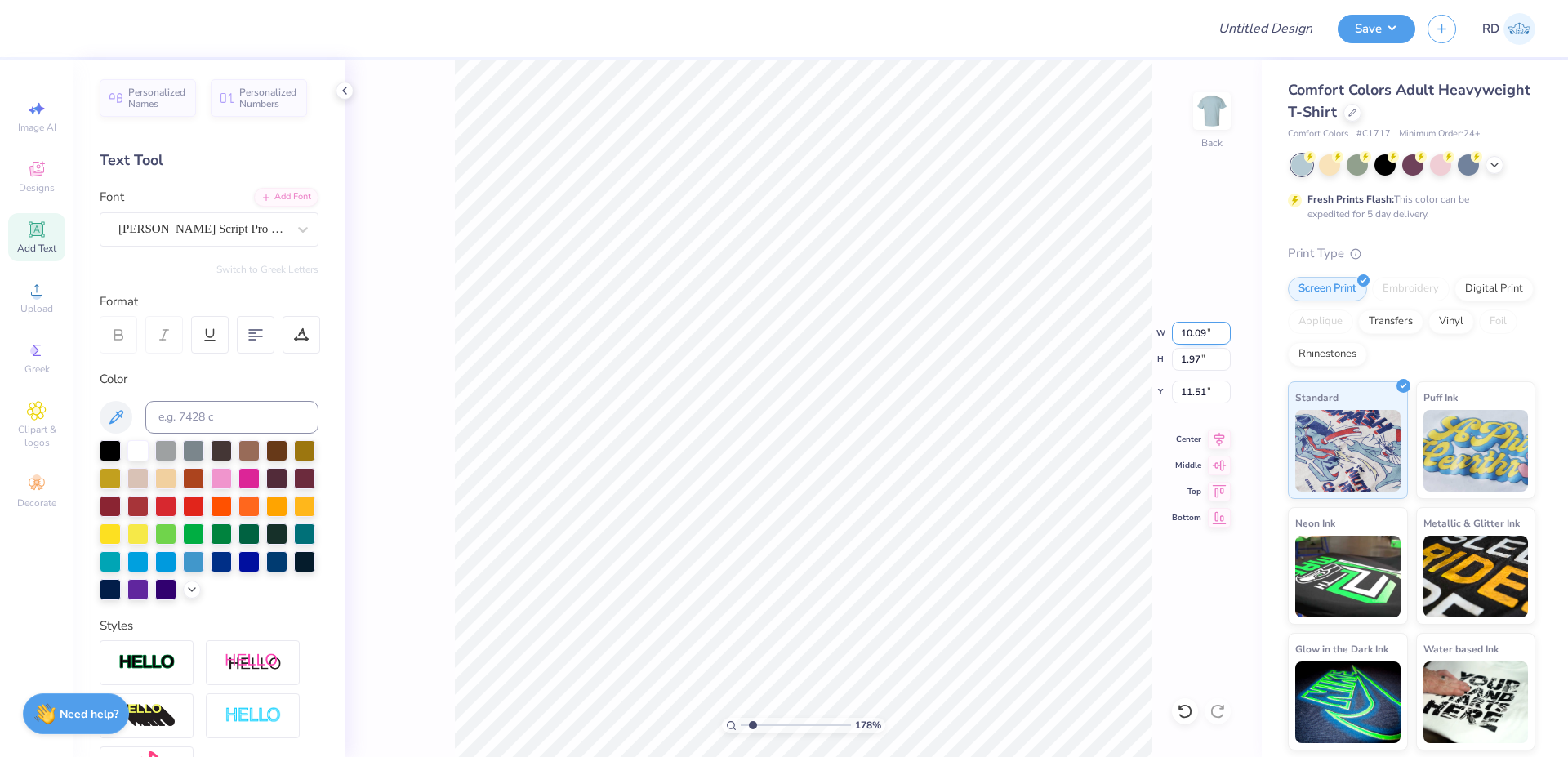
type input "10.09"
type input "1.58"
type input "14.01"
type input "12.00"
type input "4.57"
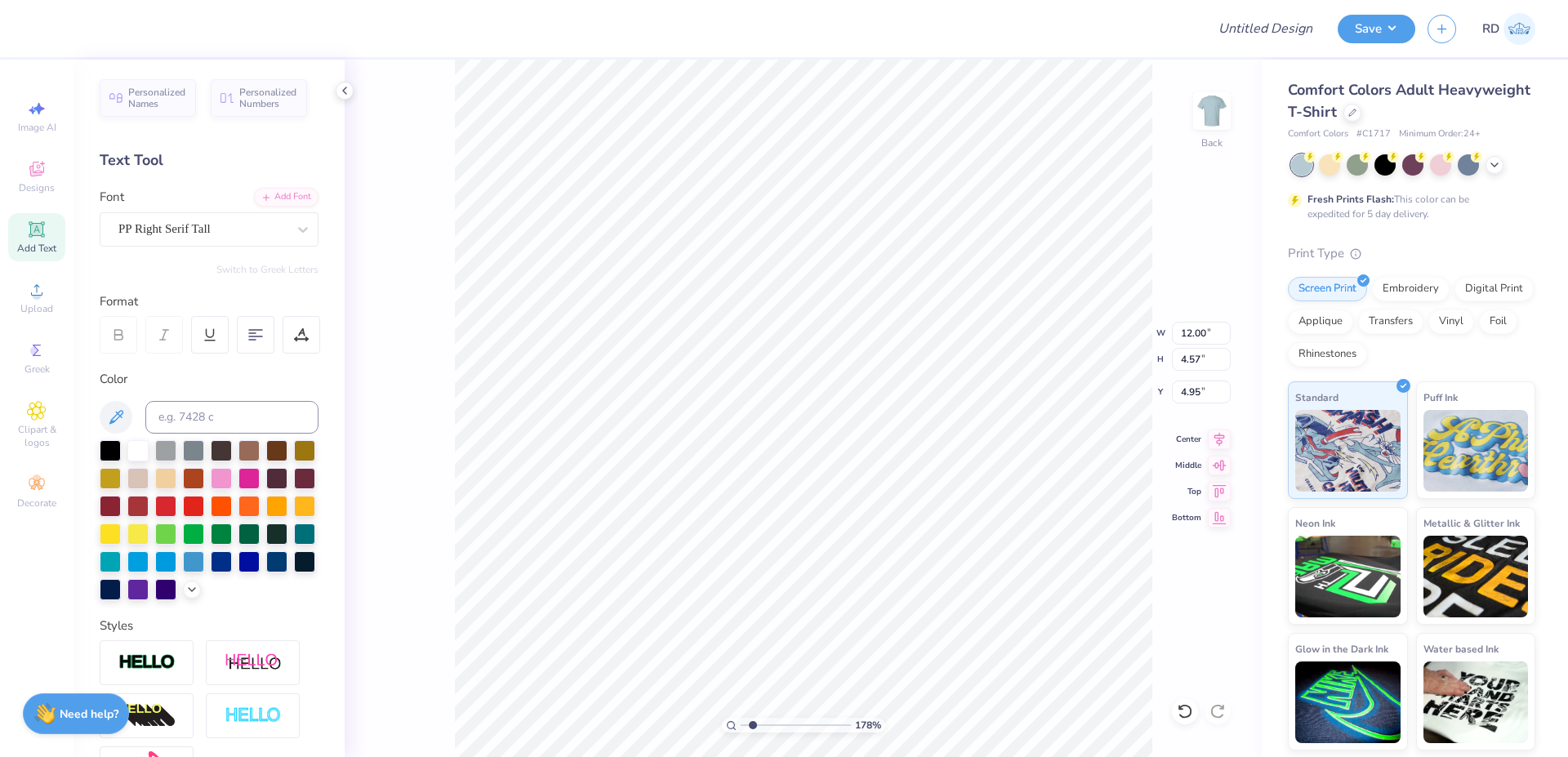
type input "2.65"
click at [39, 298] on circle at bounding box center [36, 296] width 9 height 9
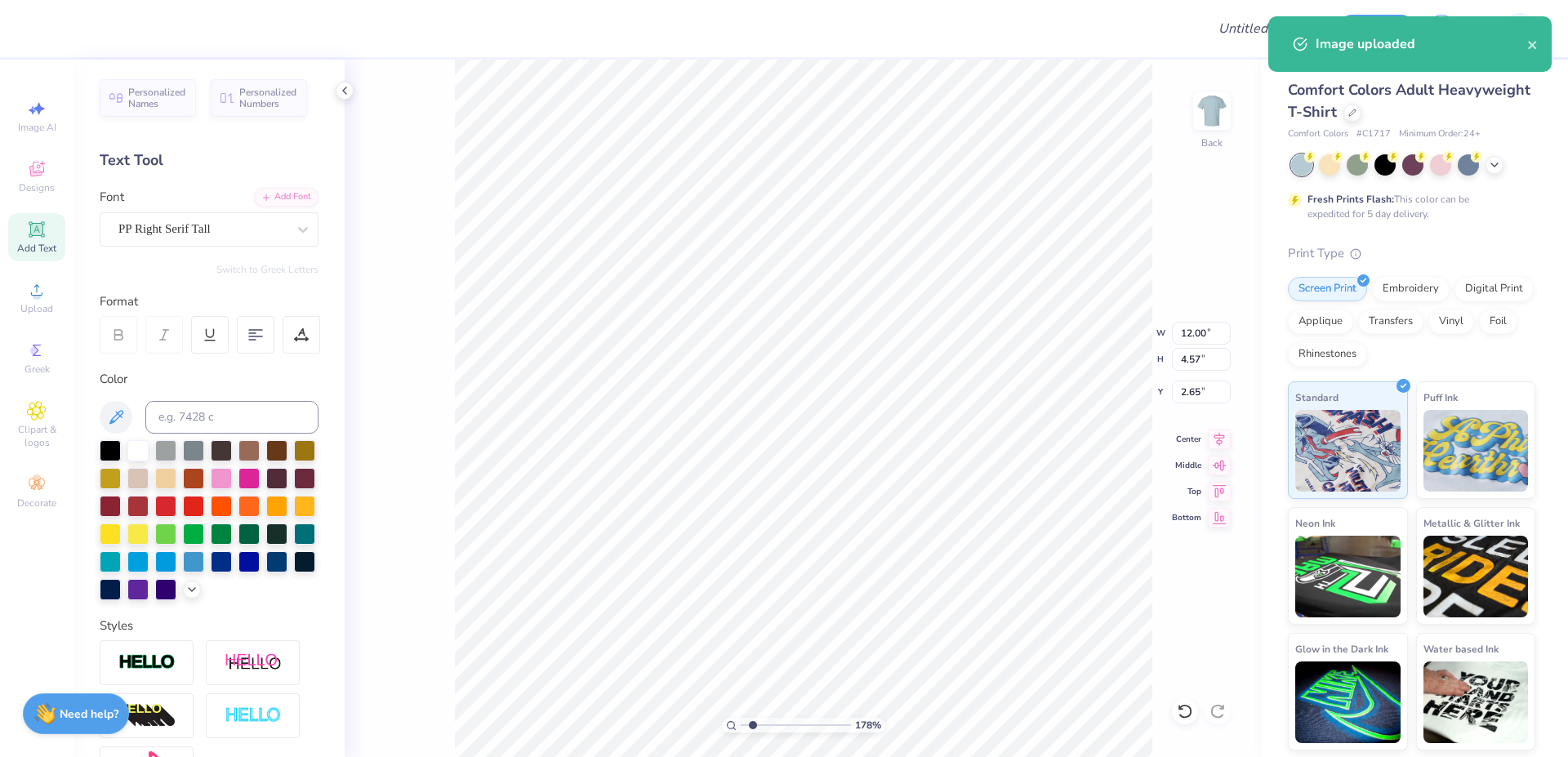
type input "14.17"
type input "13.53"
type input "5.73"
click at [804, 330] on input "14.17" at bounding box center [1202, 333] width 59 height 23
paste input "8.39"
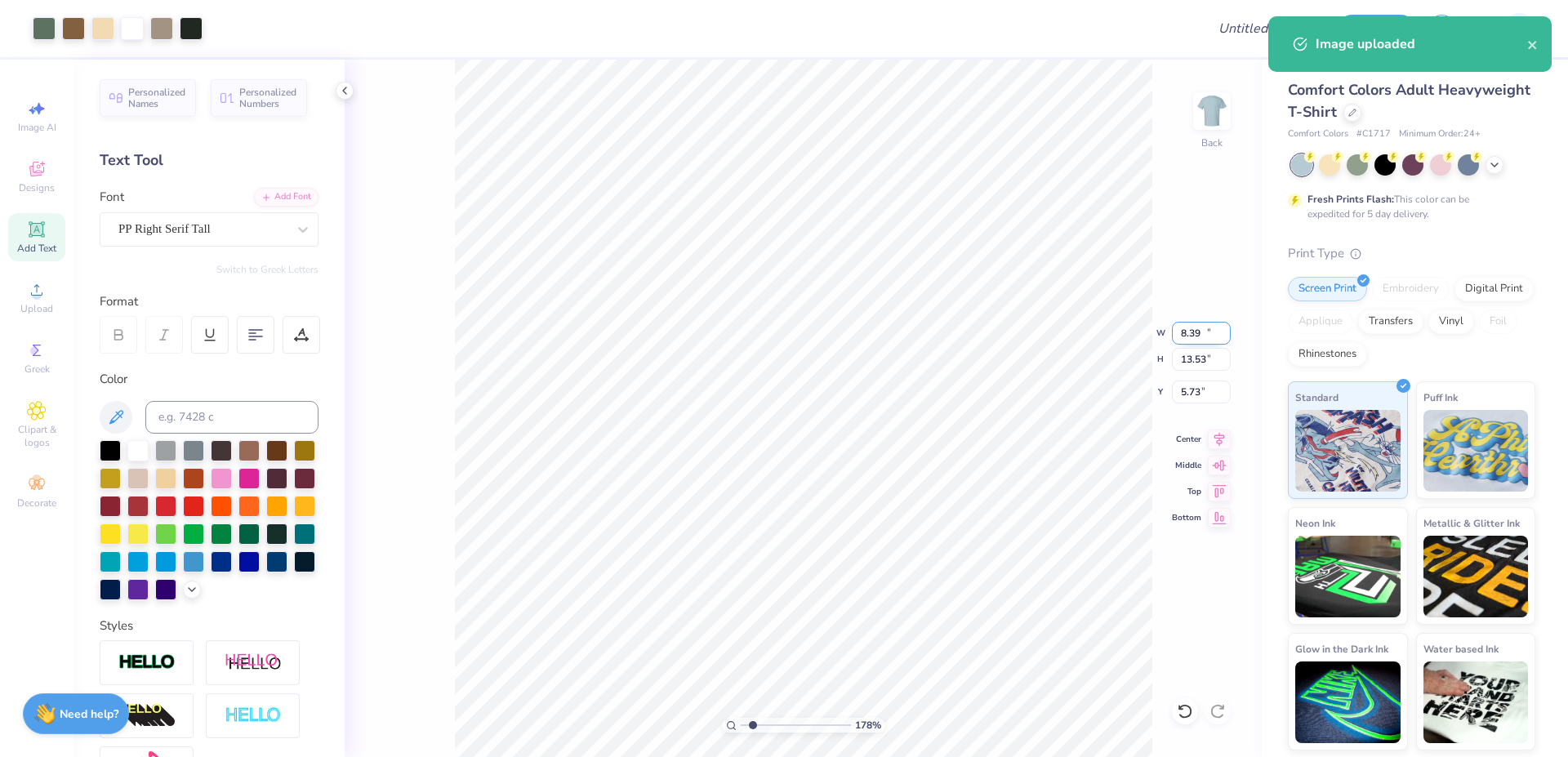
type input "8.39"
type input "8.01"
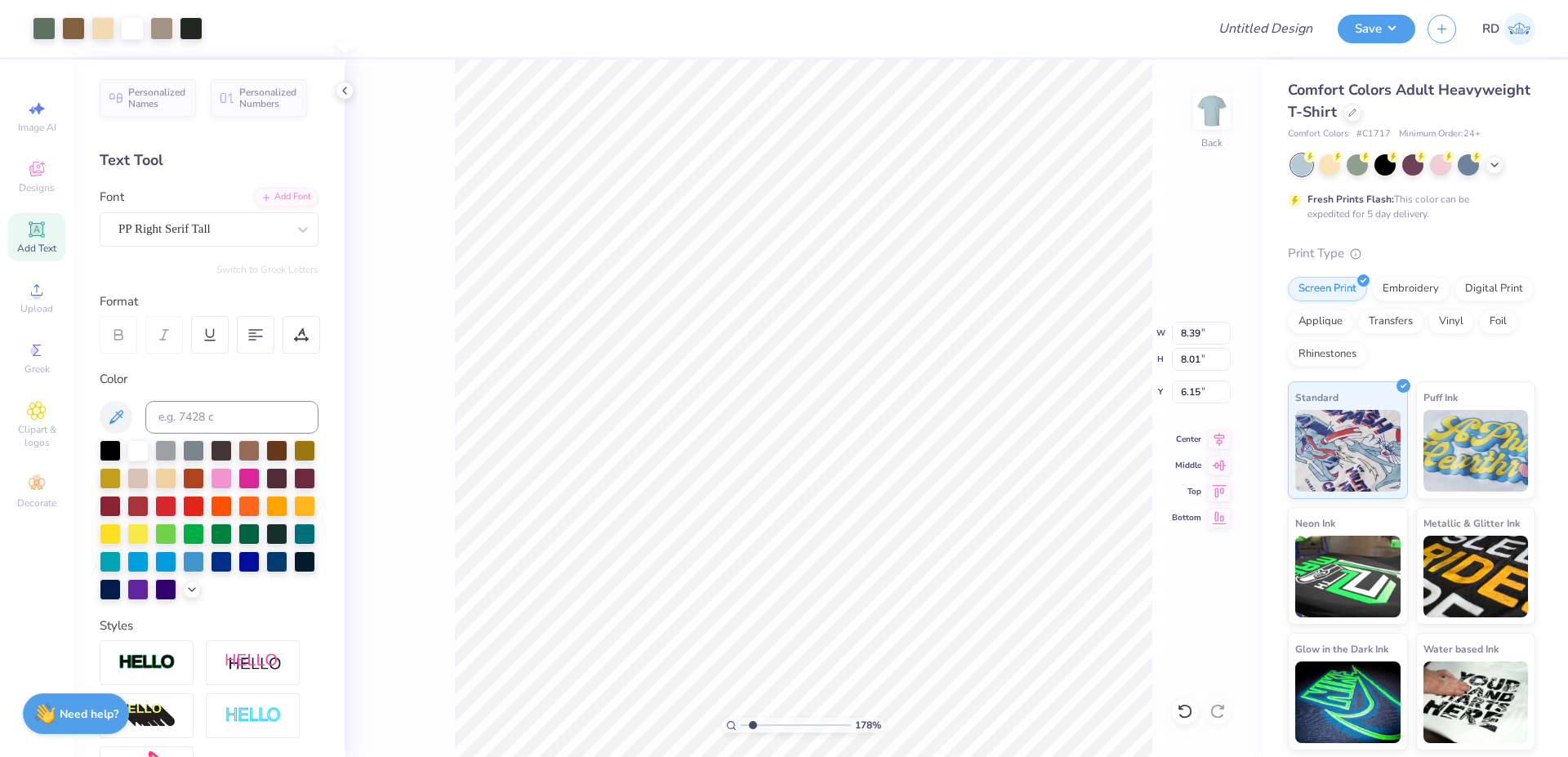
type input "6.00"
click at [774, 725] on input "range" at bounding box center [795, 726] width 110 height 15
type input "3.72"
type input "5.99"
click at [804, 437] on icon at bounding box center [1219, 436] width 23 height 19
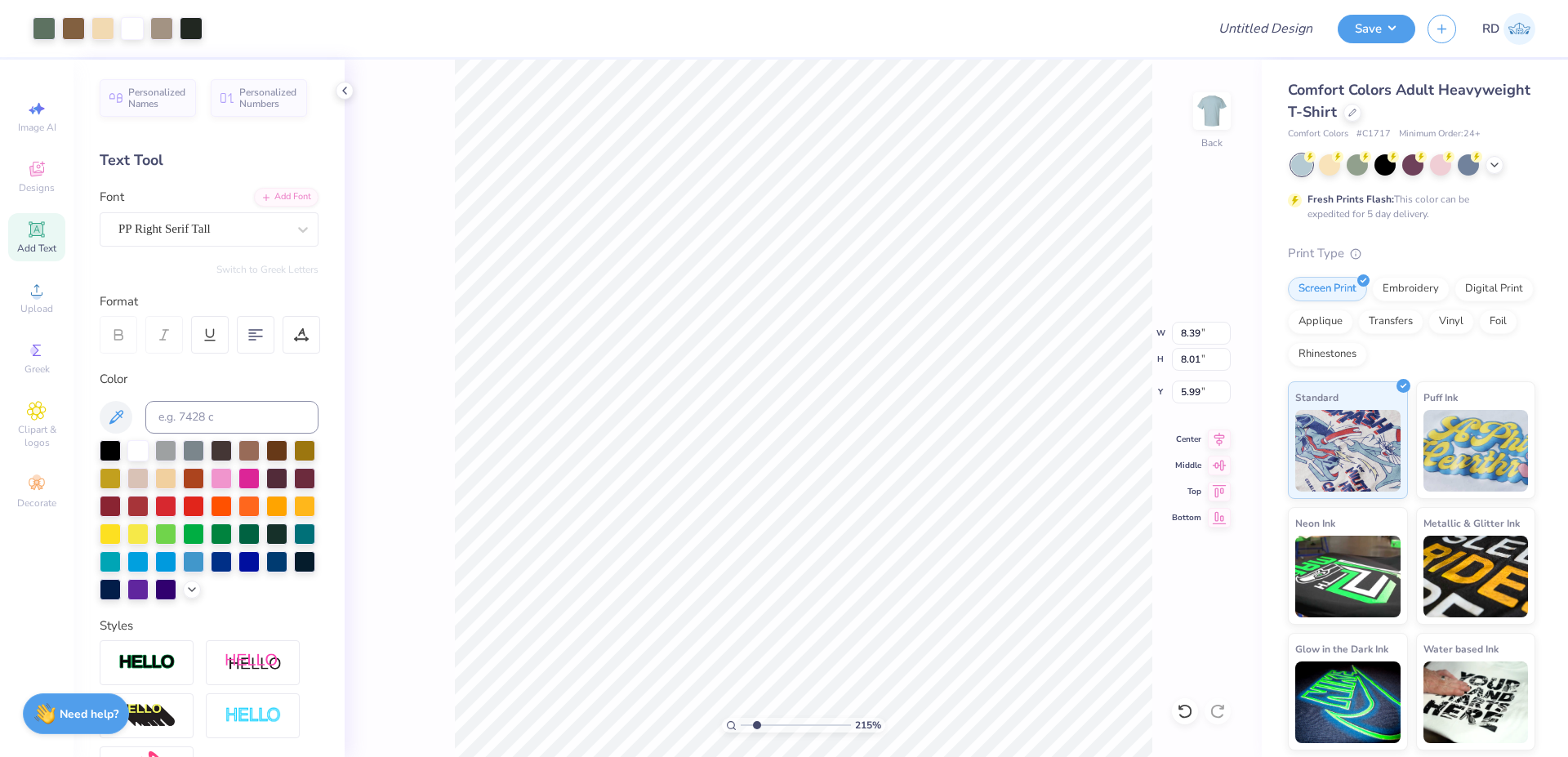
drag, startPoint x: 767, startPoint y: 723, endPoint x: 758, endPoint y: 723, distance: 9.0
type input "2.08"
click at [756, 725] on input "range" at bounding box center [795, 726] width 110 height 15
type input "12.00"
type input "4.57"
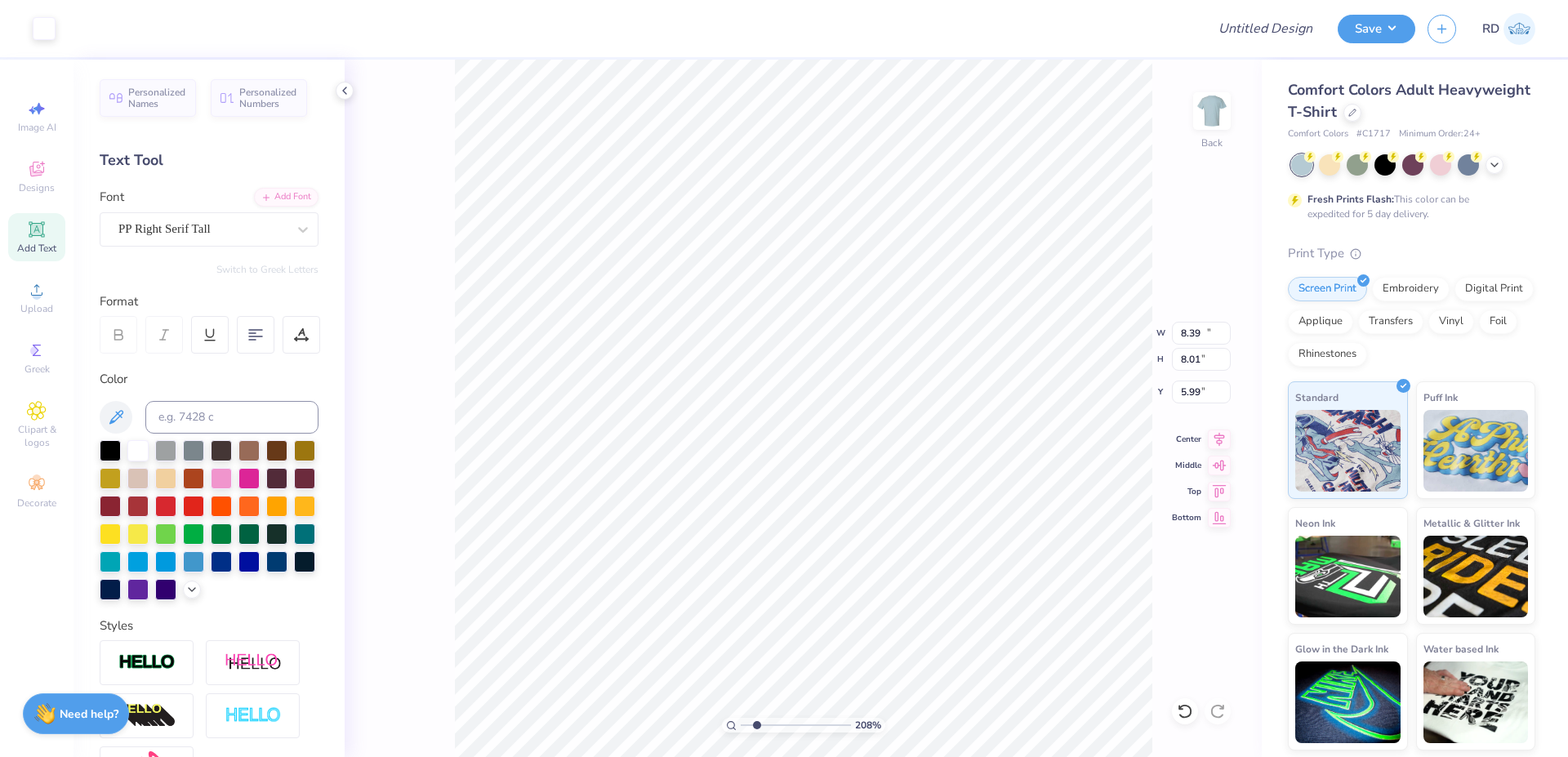
type input "2.65"
click at [192, 409] on input at bounding box center [231, 417] width 173 height 32
type input "5615"
type input "10.09"
type input "1.58"
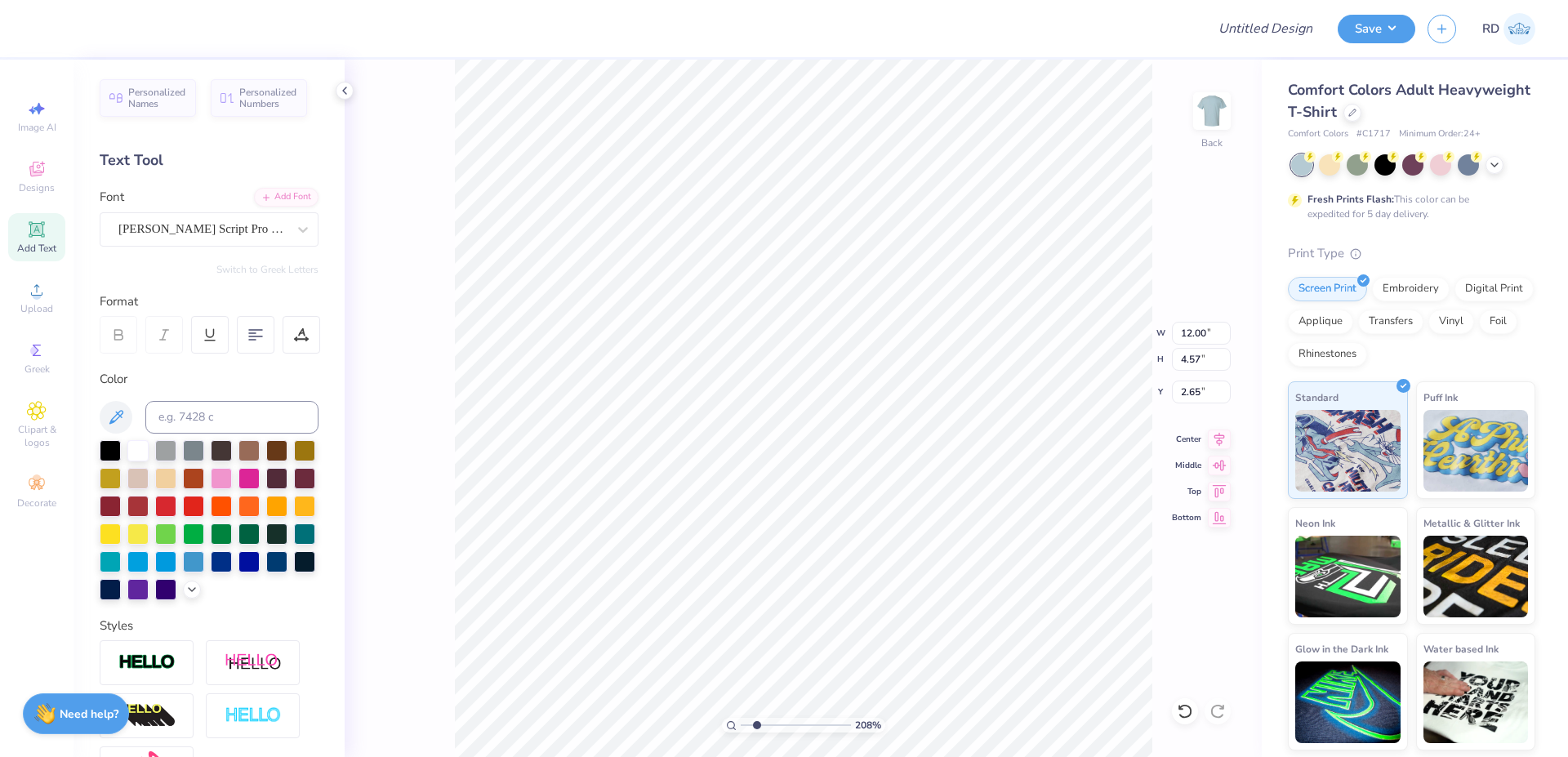
type input "14.00"
click at [783, 725] on input "range" at bounding box center [795, 726] width 110 height 15
click at [778, 725] on input "range" at bounding box center [795, 726] width 110 height 15
drag, startPoint x: 778, startPoint y: 725, endPoint x: 740, endPoint y: 723, distance: 38.1
click at [741, 723] on input "range" at bounding box center [795, 726] width 110 height 15
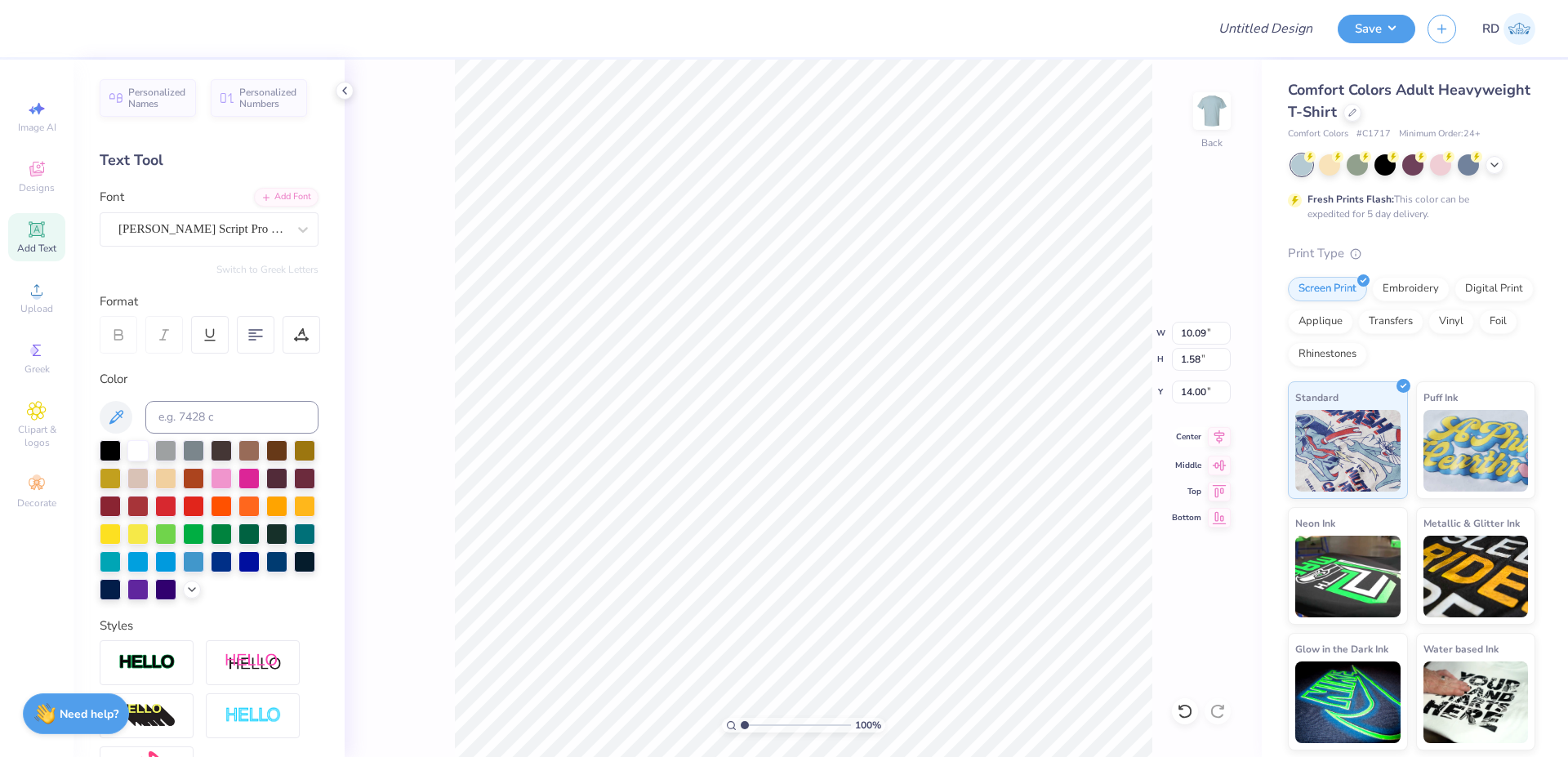
click at [804, 438] on icon at bounding box center [1219, 436] width 10 height 14
click at [754, 721] on input "range" at bounding box center [795, 726] width 110 height 15
type input "1.93"
click at [804, 436] on icon at bounding box center [1219, 436] width 10 height 14
type input "8.39"
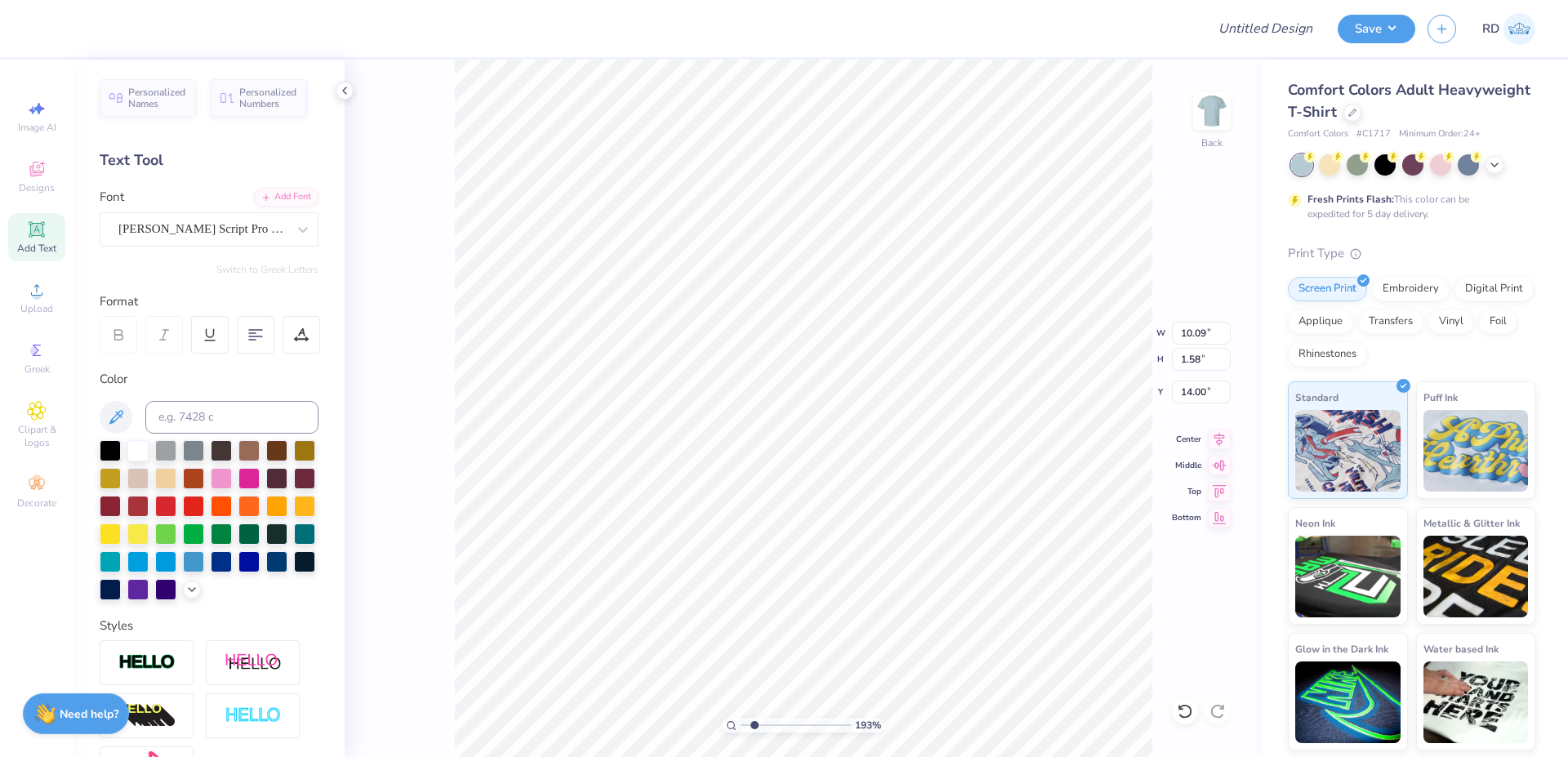
type input "8.01"
type input "5.99"
click at [804, 430] on icon at bounding box center [1219, 436] width 23 height 19
type input "12.00"
type input "4.57"
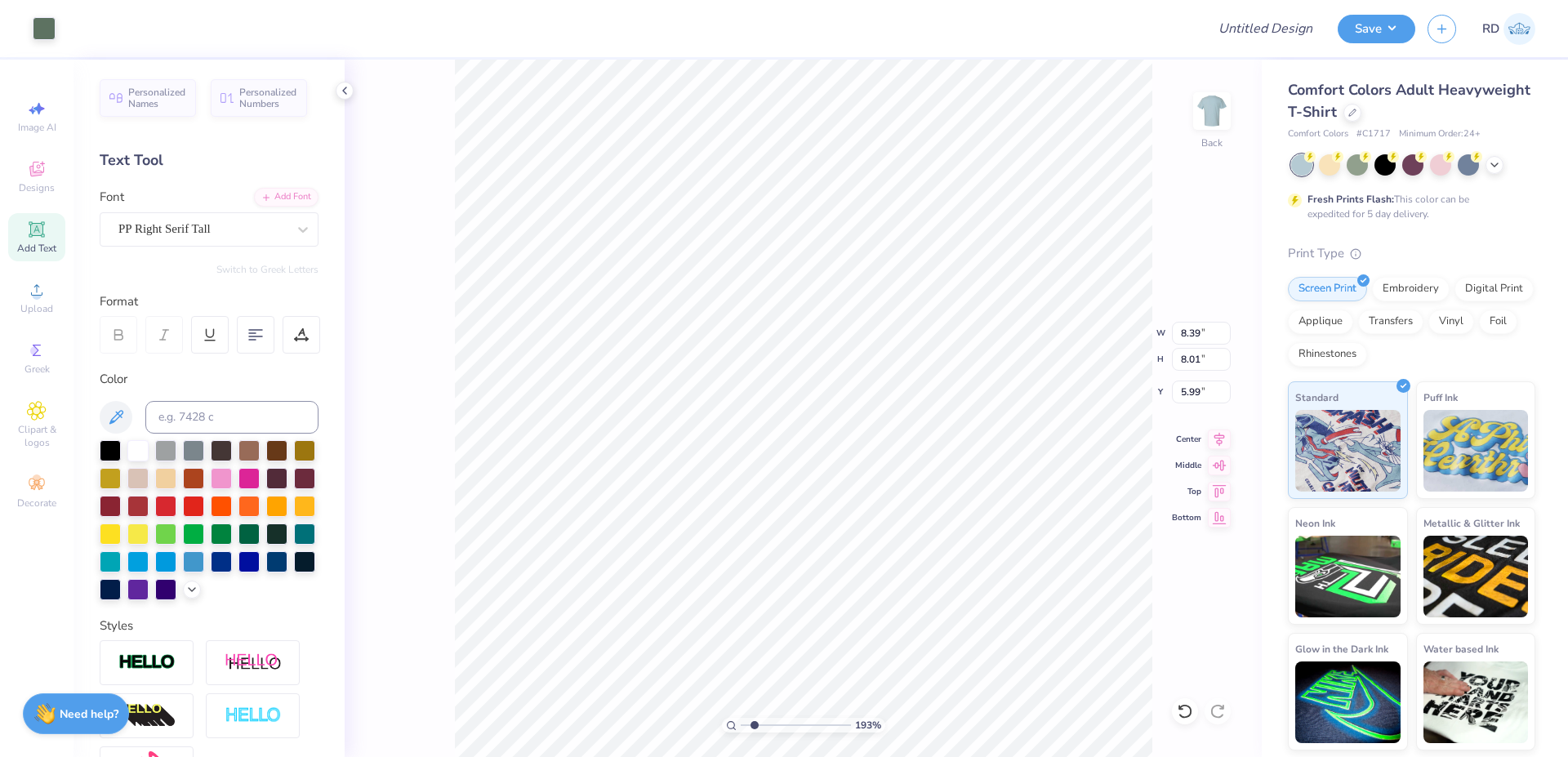
type input "2.63"
click at [804, 434] on icon at bounding box center [1219, 436] width 23 height 19
drag, startPoint x: 743, startPoint y: 723, endPoint x: 704, endPoint y: 726, distance: 39.1
type input "1"
click at [741, 725] on input "range" at bounding box center [795, 726] width 110 height 15
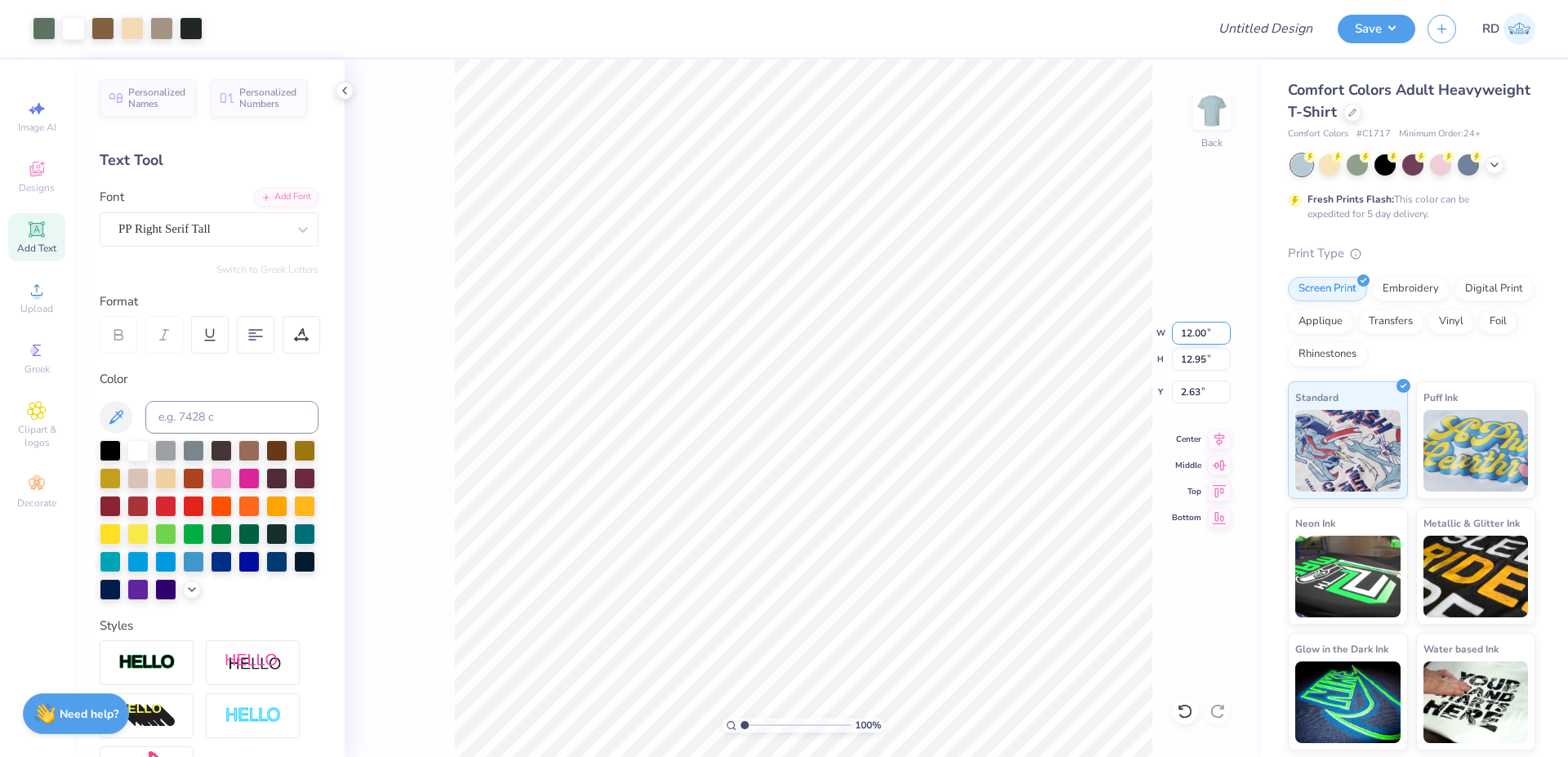
click at [804, 327] on input "12.00" at bounding box center [1202, 333] width 59 height 23
type input "11.00"
type input "11.87"
click at [804, 383] on input "3.17" at bounding box center [1202, 392] width 59 height 23
type input "2.00"
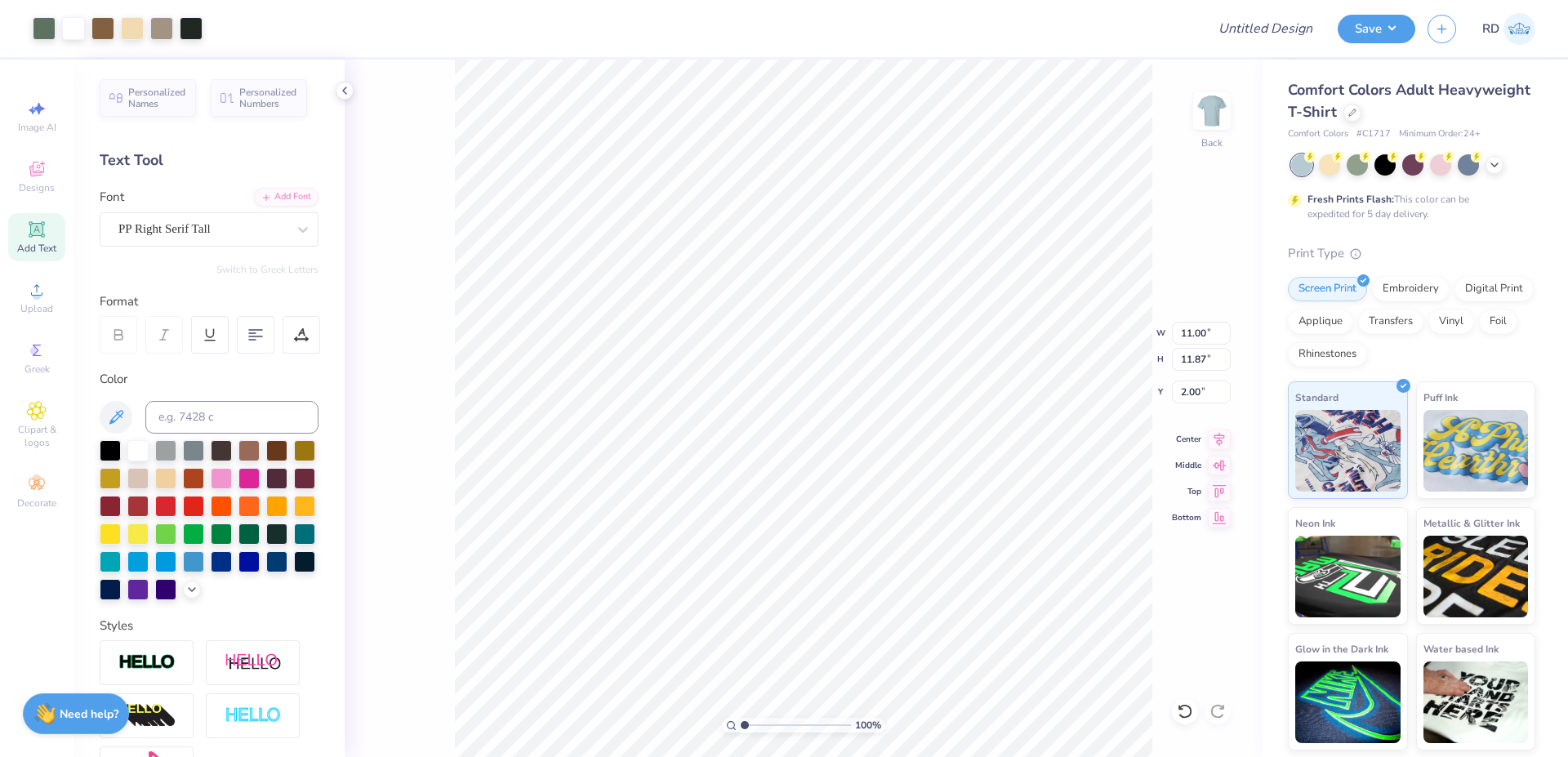
click at [804, 426] on div "100 % Back W 11.00 11.00 " H 11.87 11.87 " Y 2.00 2.00 " Center Middle Top Bott…" at bounding box center [803, 408] width 917 height 697
click at [804, 436] on icon at bounding box center [1219, 436] width 10 height 14
click at [804, 29] on input "Design Title" at bounding box center [1245, 28] width 160 height 32
paste input "FPS240025"
type input "FPS240025"
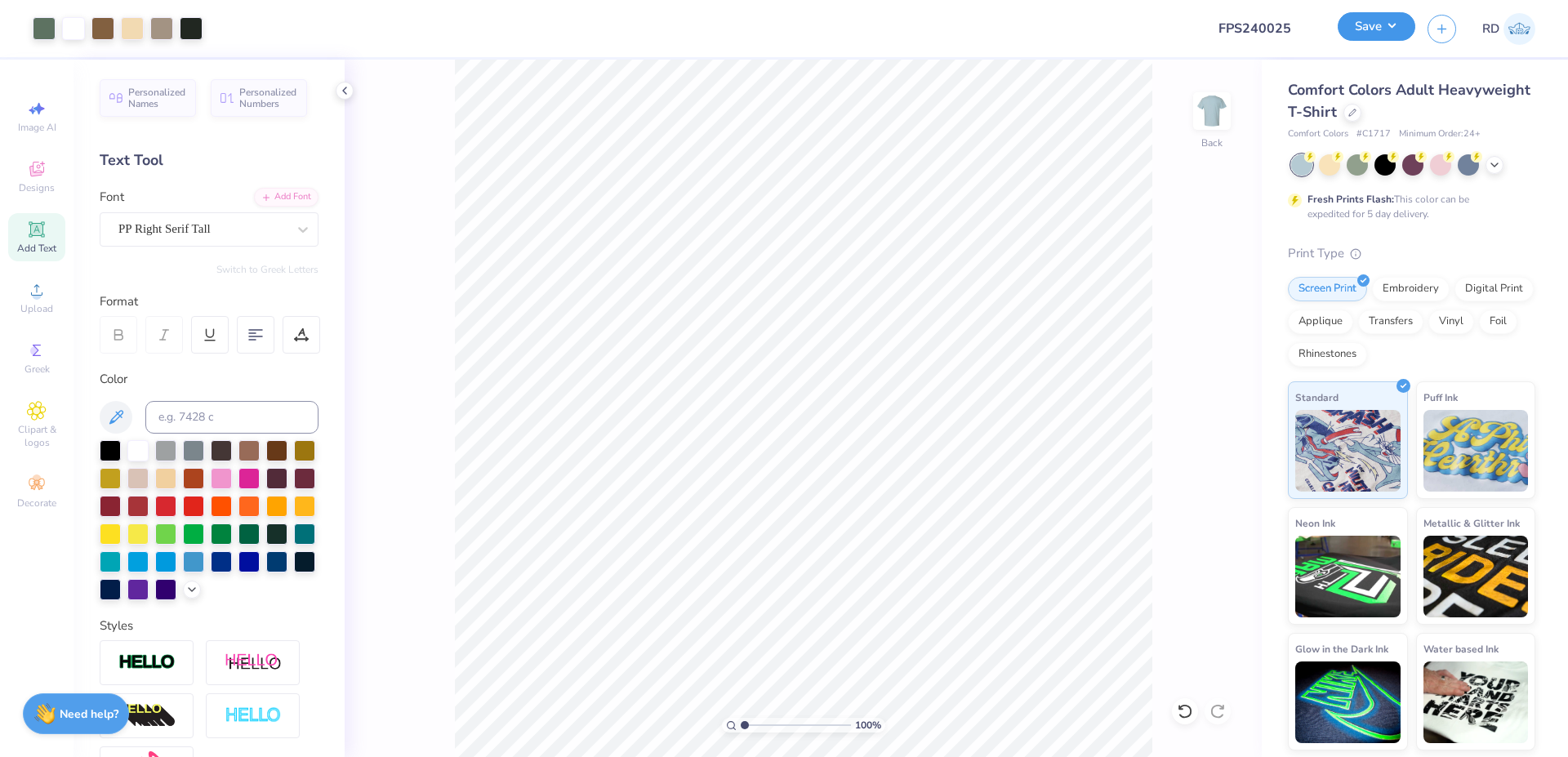
click at [804, 35] on button "Save" at bounding box center [1377, 26] width 78 height 29
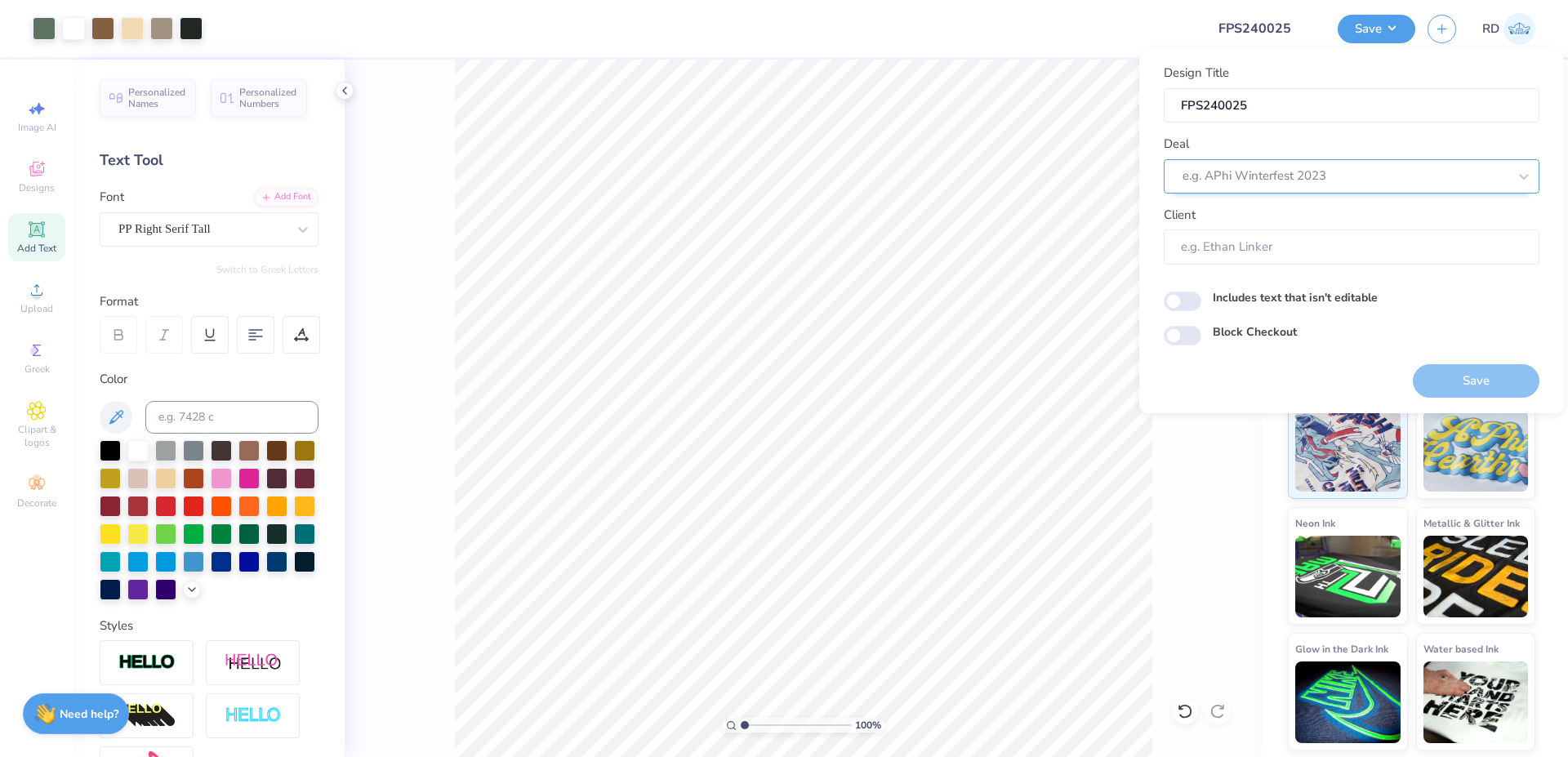
click at [804, 173] on div at bounding box center [1345, 176] width 325 height 22
click at [804, 216] on div "Design Tool Gallery" at bounding box center [1352, 220] width 362 height 27
type input "gallery"
type input "Design Tool Gallery User"
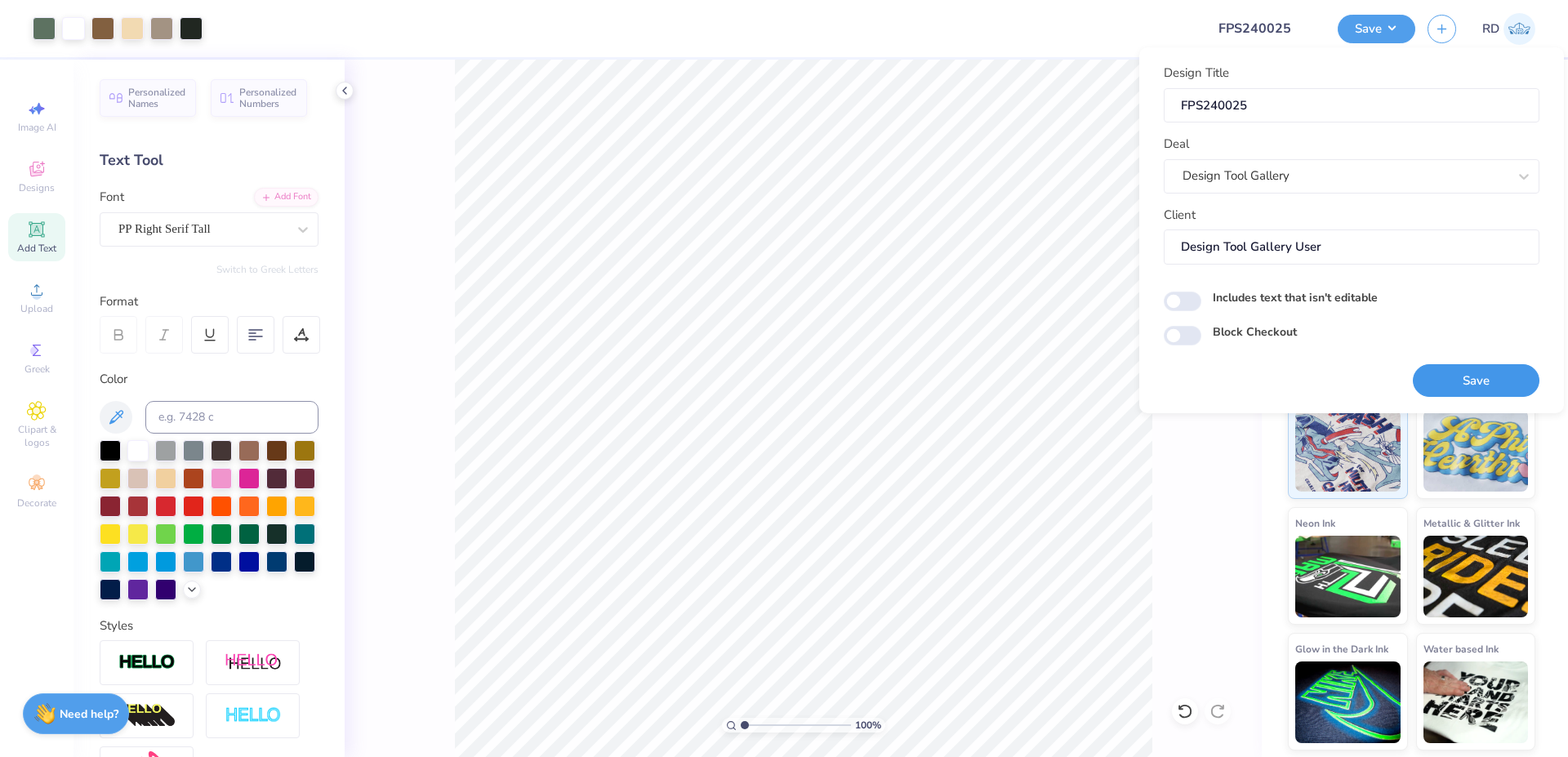
click at [804, 382] on button "Save" at bounding box center [1476, 381] width 127 height 33
